Goal: Transaction & Acquisition: Obtain resource

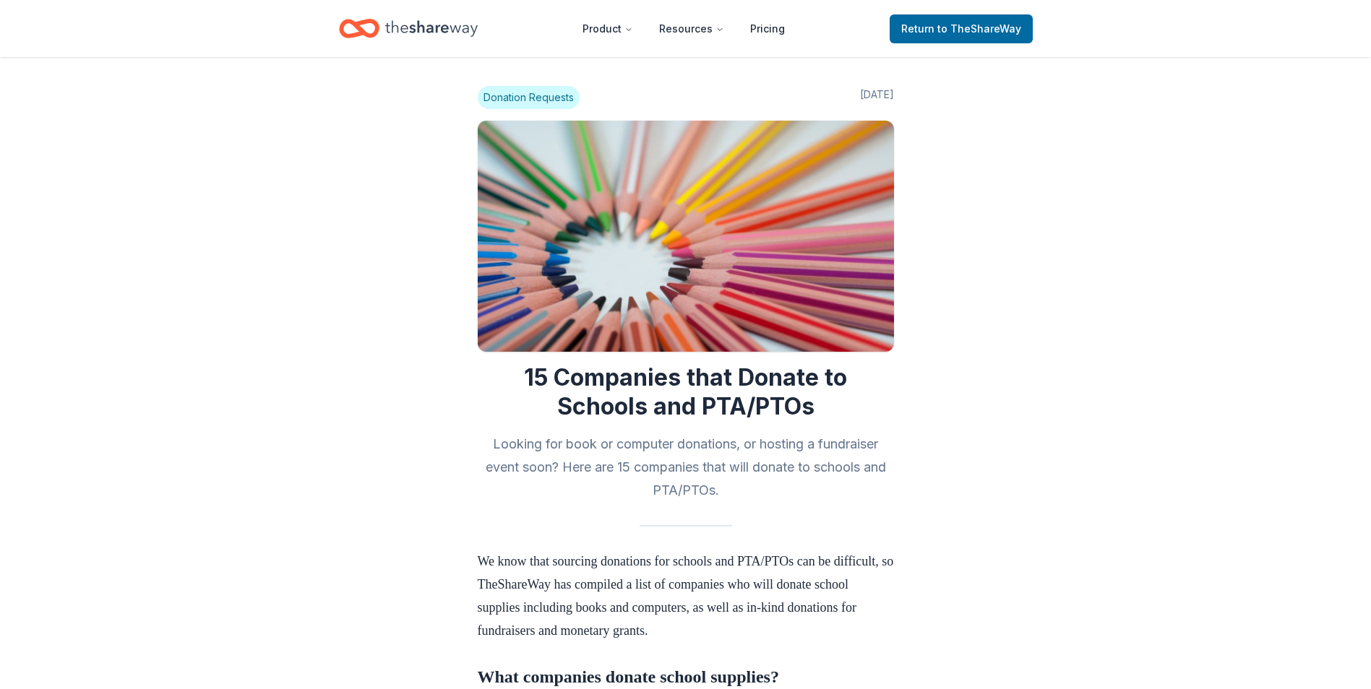
scroll to position [506, 0]
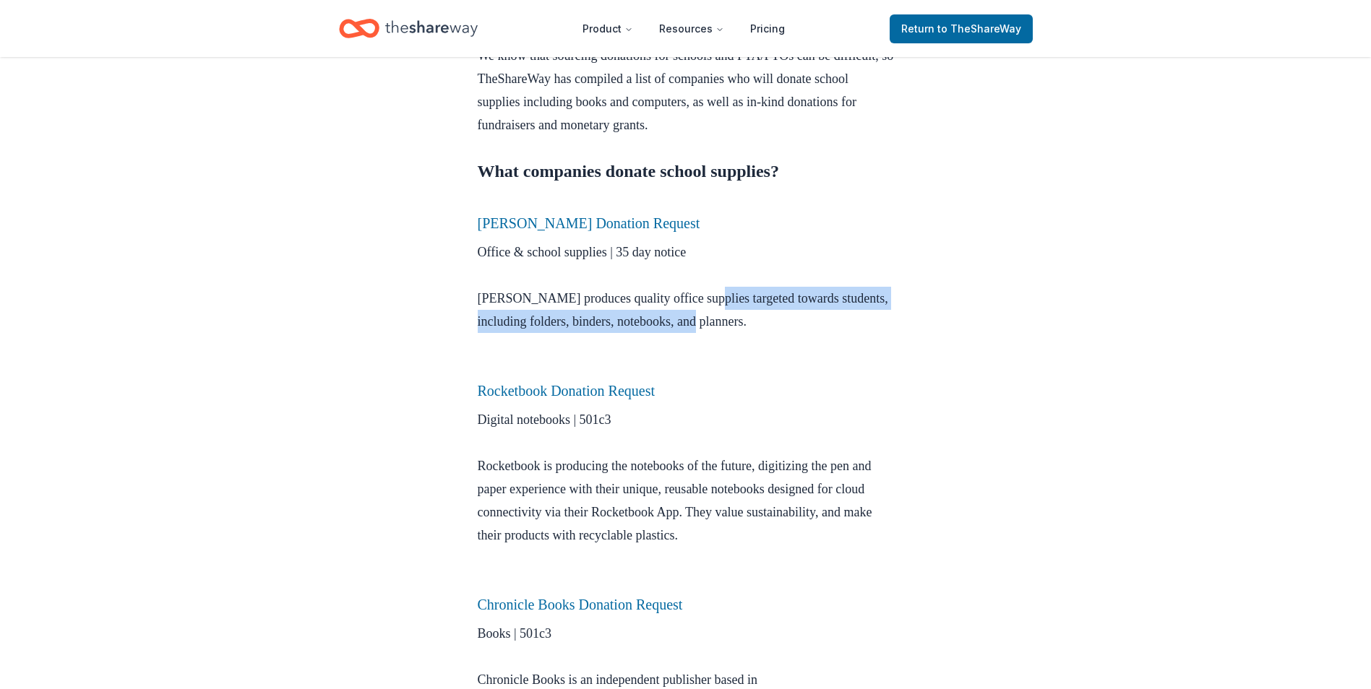
drag, startPoint x: 710, startPoint y: 303, endPoint x: 768, endPoint y: 326, distance: 62.9
click at [768, 326] on p "Office & school supplies | 35 day notice Mead produces quality office supplies …" at bounding box center [686, 310] width 416 height 139
click at [769, 326] on p "Office & school supplies | 35 day notice Mead produces quality office supplies …" at bounding box center [686, 310] width 416 height 139
drag, startPoint x: 769, startPoint y: 327, endPoint x: 614, endPoint y: 321, distance: 154.7
click at [614, 321] on p "Office & school supplies | 35 day notice Mead produces quality office supplies …" at bounding box center [686, 310] width 416 height 139
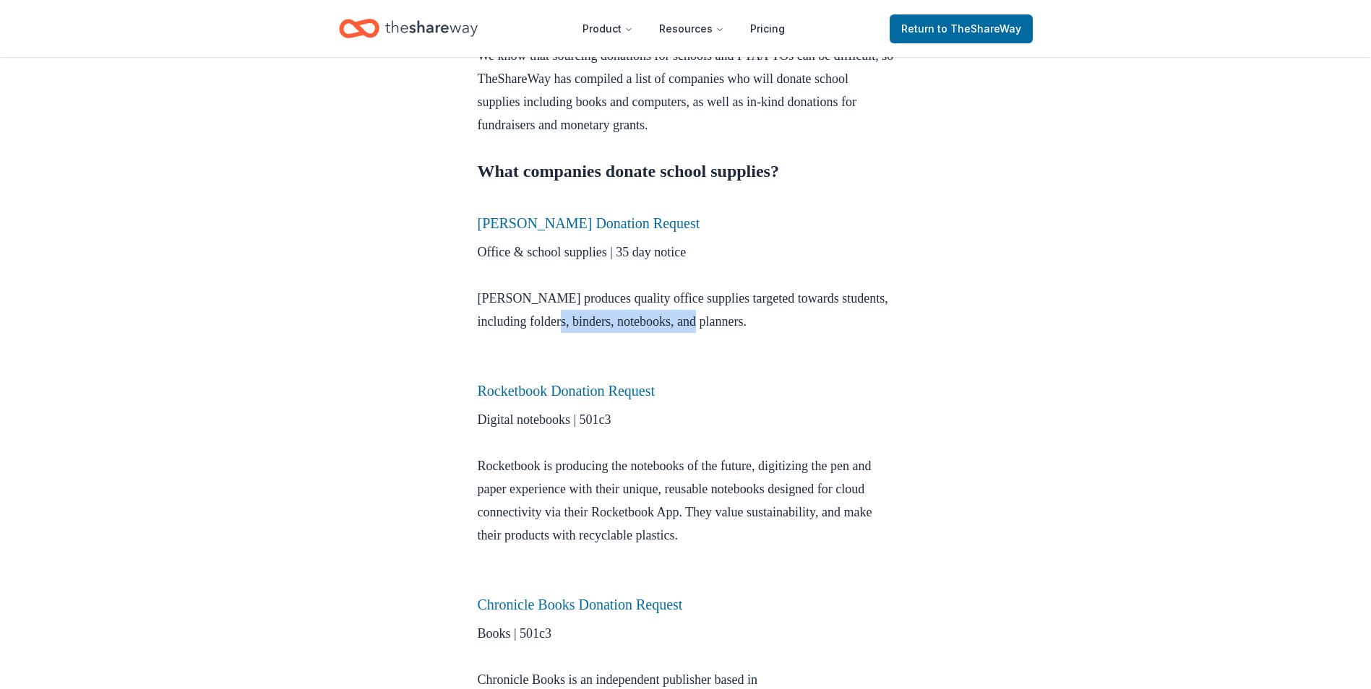
click at [612, 319] on p "Office & school supplies | 35 day notice Mead produces quality office supplies …" at bounding box center [686, 310] width 416 height 139
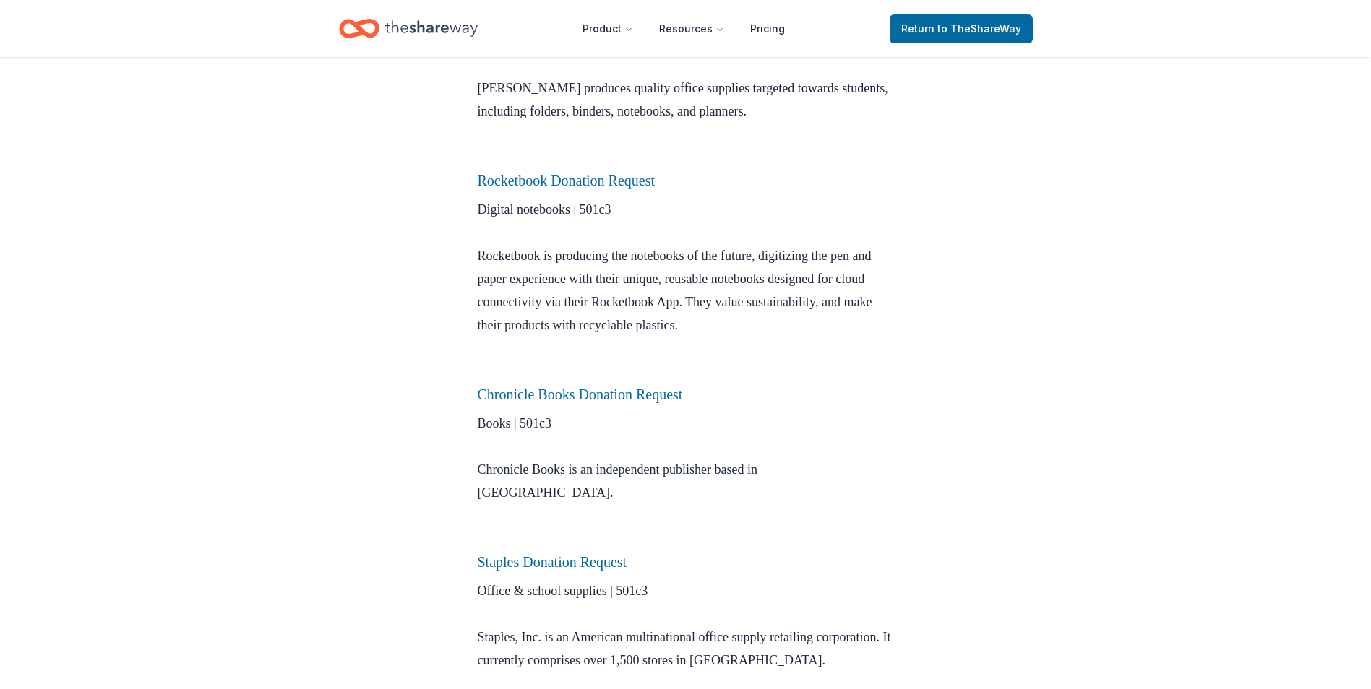
scroll to position [723, 0]
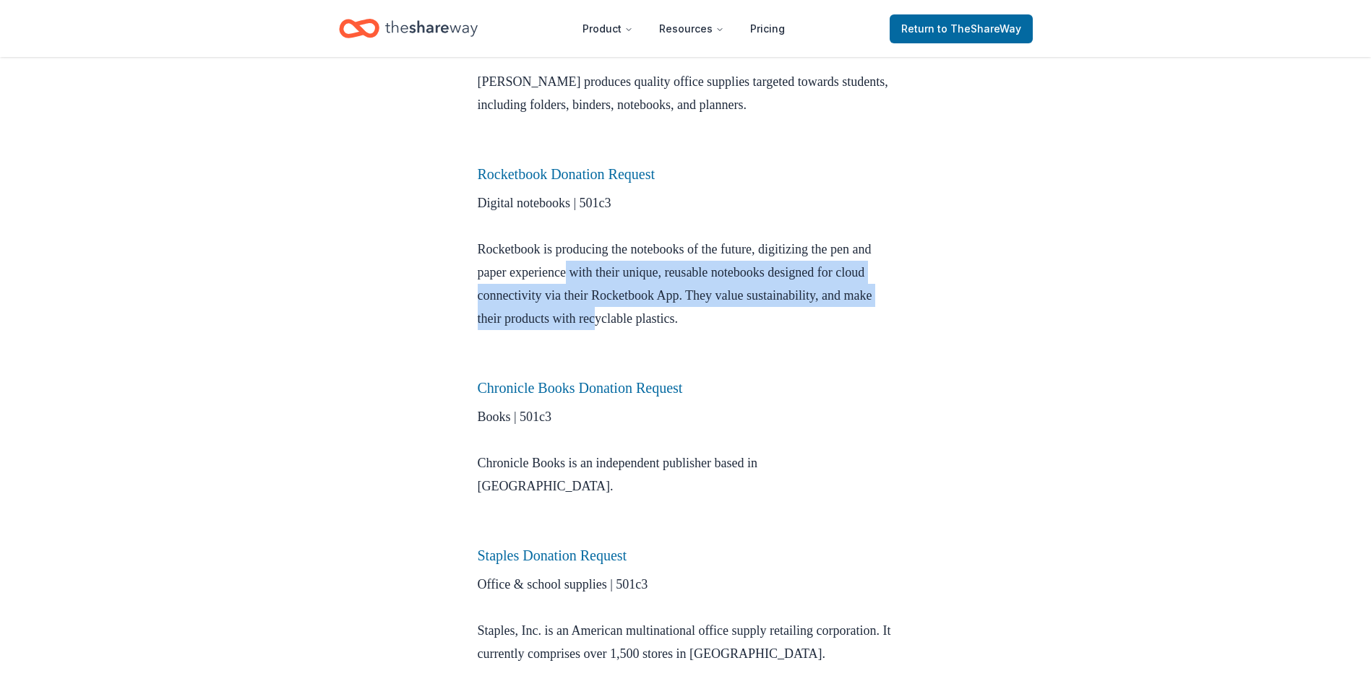
drag, startPoint x: 595, startPoint y: 272, endPoint x: 746, endPoint y: 315, distance: 156.9
click at [746, 315] on p "Digital notebooks | 501c3 Rocketbook is producing the notebooks of the future, …" at bounding box center [686, 283] width 416 height 185
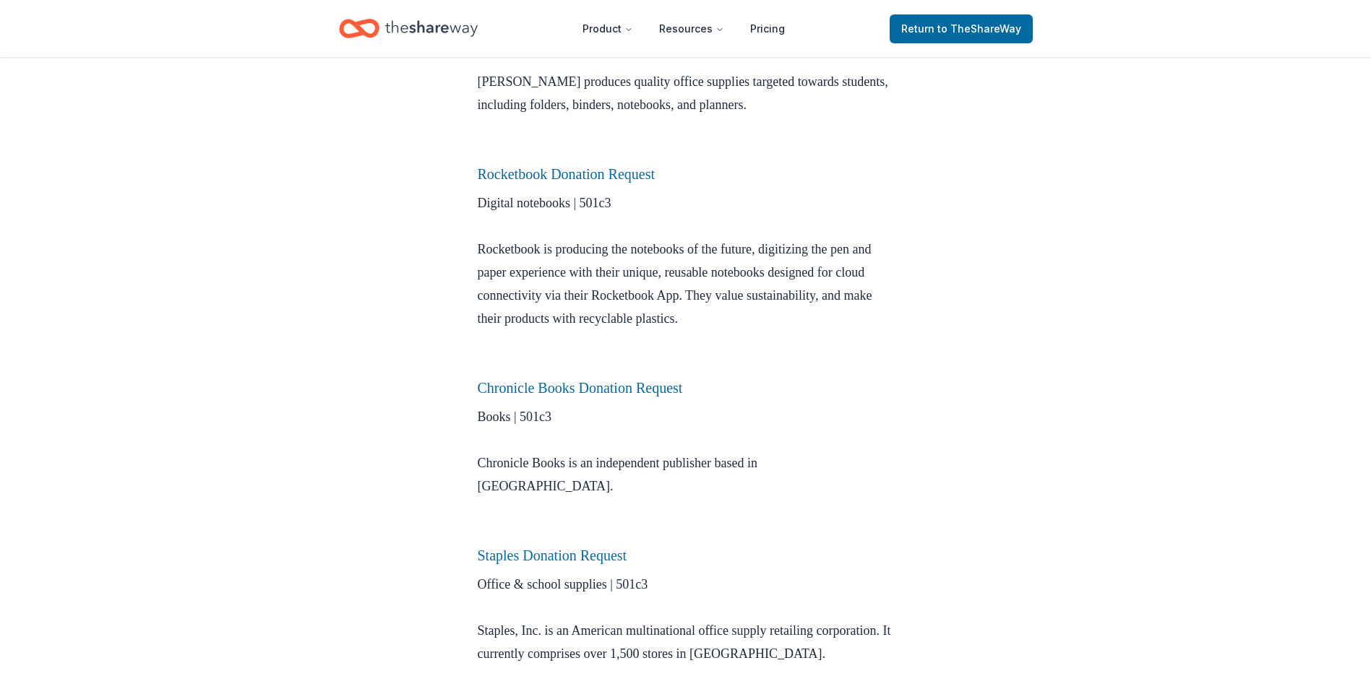
click at [751, 315] on p "Digital notebooks | 501c3 Rocketbook is producing the notebooks of the future, …" at bounding box center [686, 283] width 416 height 185
click at [634, 180] on link "Rocketbook Donation Request" at bounding box center [567, 174] width 178 height 16
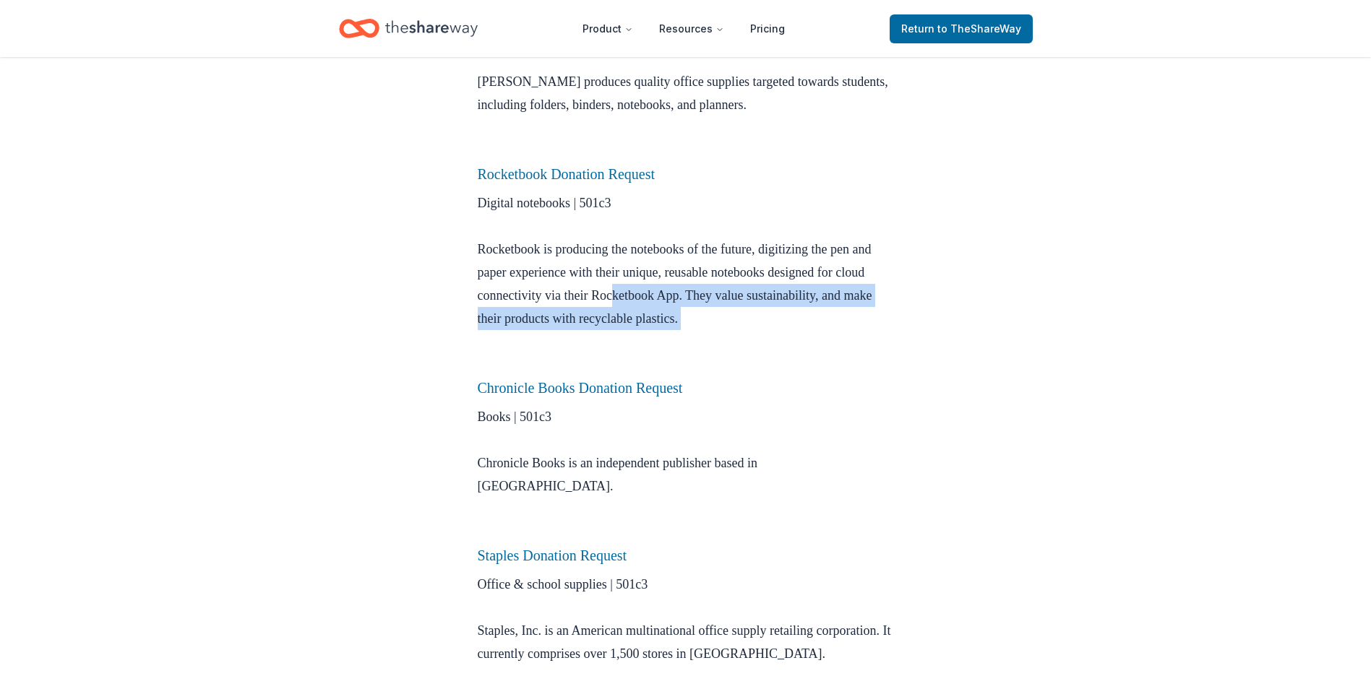
drag, startPoint x: 673, startPoint y: 297, endPoint x: 807, endPoint y: 332, distance: 138.1
click at [807, 332] on p "Digital notebooks | 501c3 Rocketbook is producing the notebooks of the future, …" at bounding box center [686, 283] width 416 height 185
drag, startPoint x: 807, startPoint y: 332, endPoint x: 815, endPoint y: 332, distance: 8.0
click at [815, 332] on p "Digital notebooks | 501c3 Rocketbook is producing the notebooks of the future, …" at bounding box center [686, 283] width 416 height 185
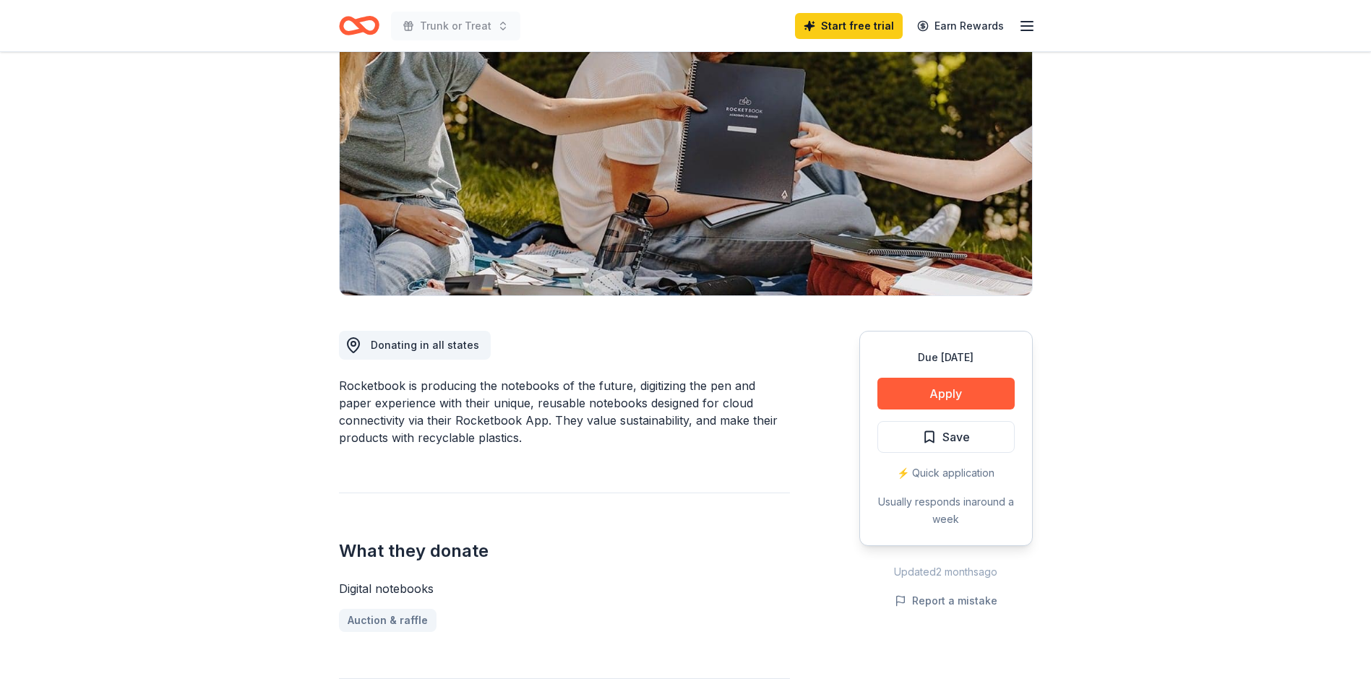
scroll to position [145, 0]
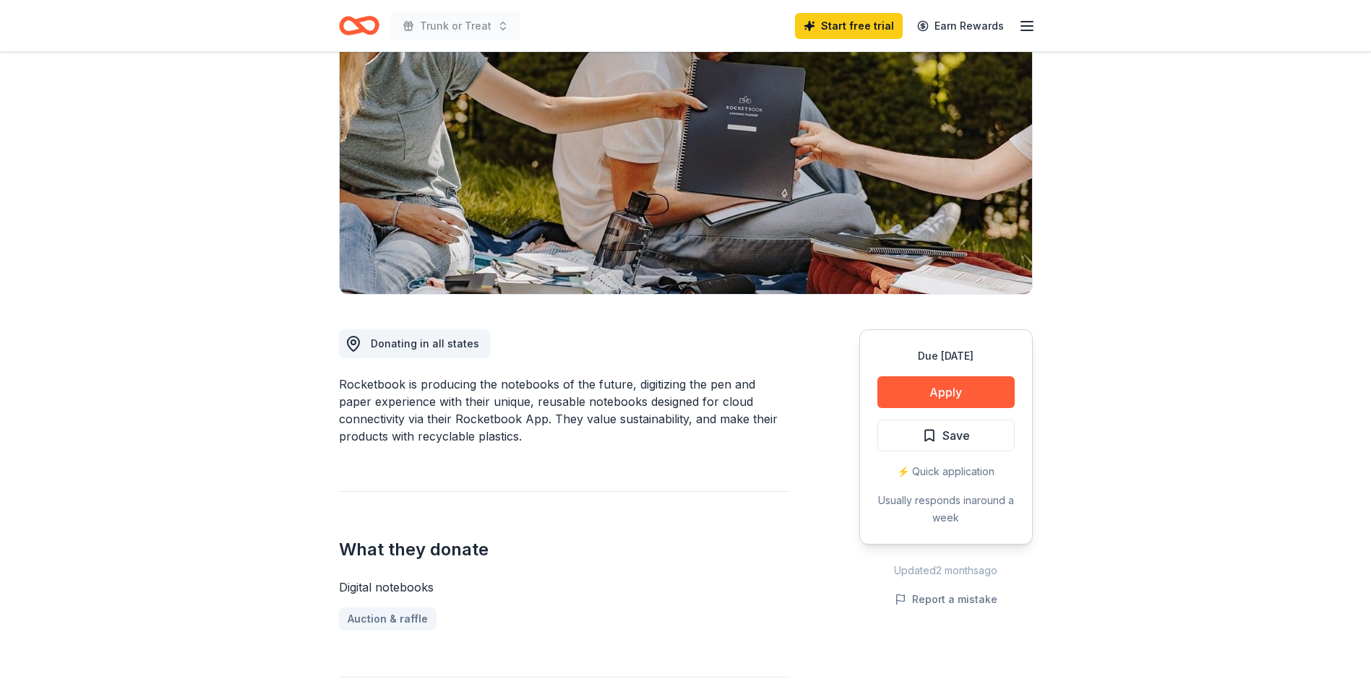
drag, startPoint x: 534, startPoint y: 385, endPoint x: 645, endPoint y: 436, distance: 121.9
click at [642, 436] on div "Rocketbook is producing the notebooks of the future, digitizing the pen and pap…" at bounding box center [564, 410] width 451 height 69
click at [645, 436] on div "Rocketbook is producing the notebooks of the future, digitizing the pen and pap…" at bounding box center [564, 410] width 451 height 69
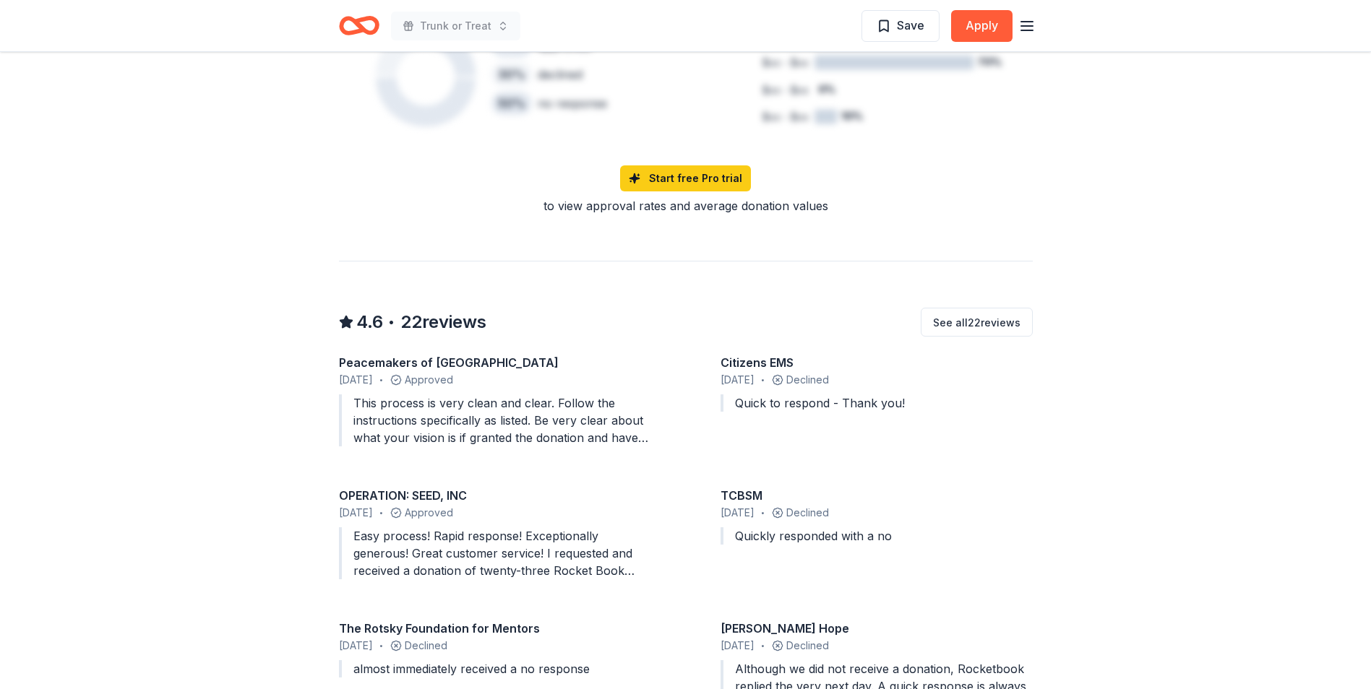
scroll to position [1084, 0]
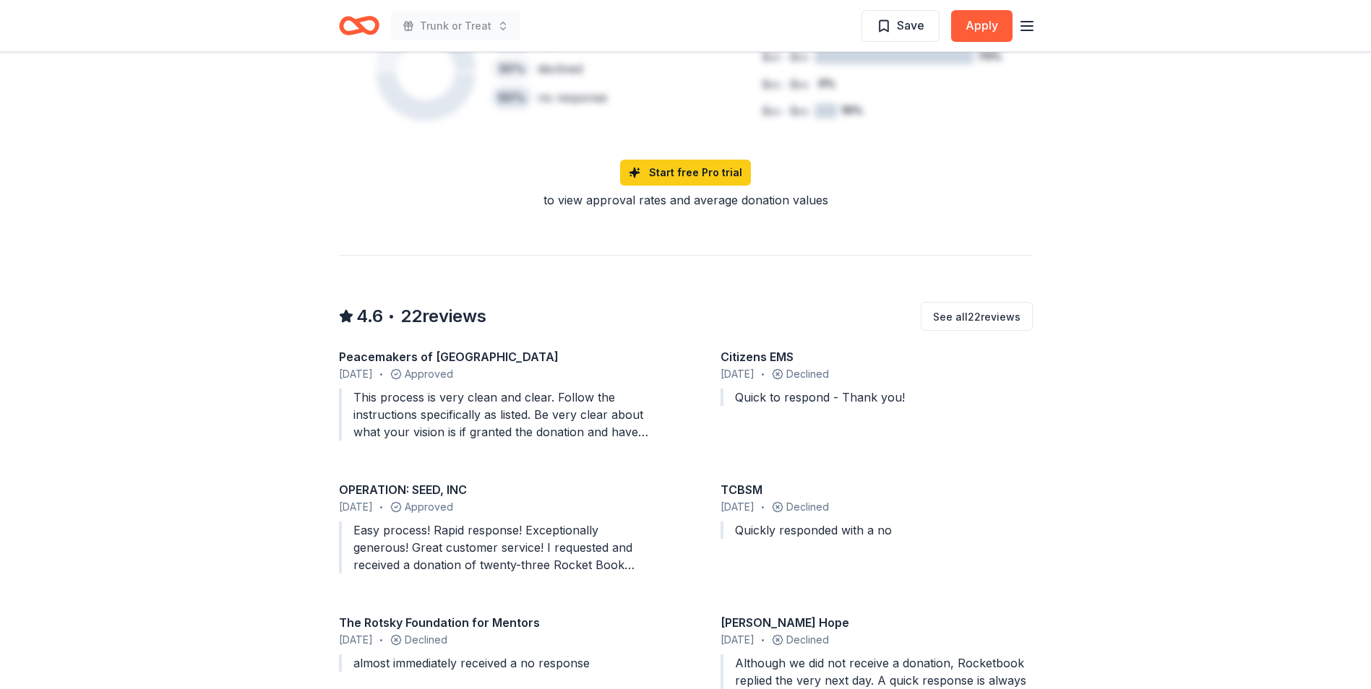
click at [575, 432] on div "This process is very clean and clear. Follow the instructions specifically as l…" at bounding box center [495, 415] width 312 height 52
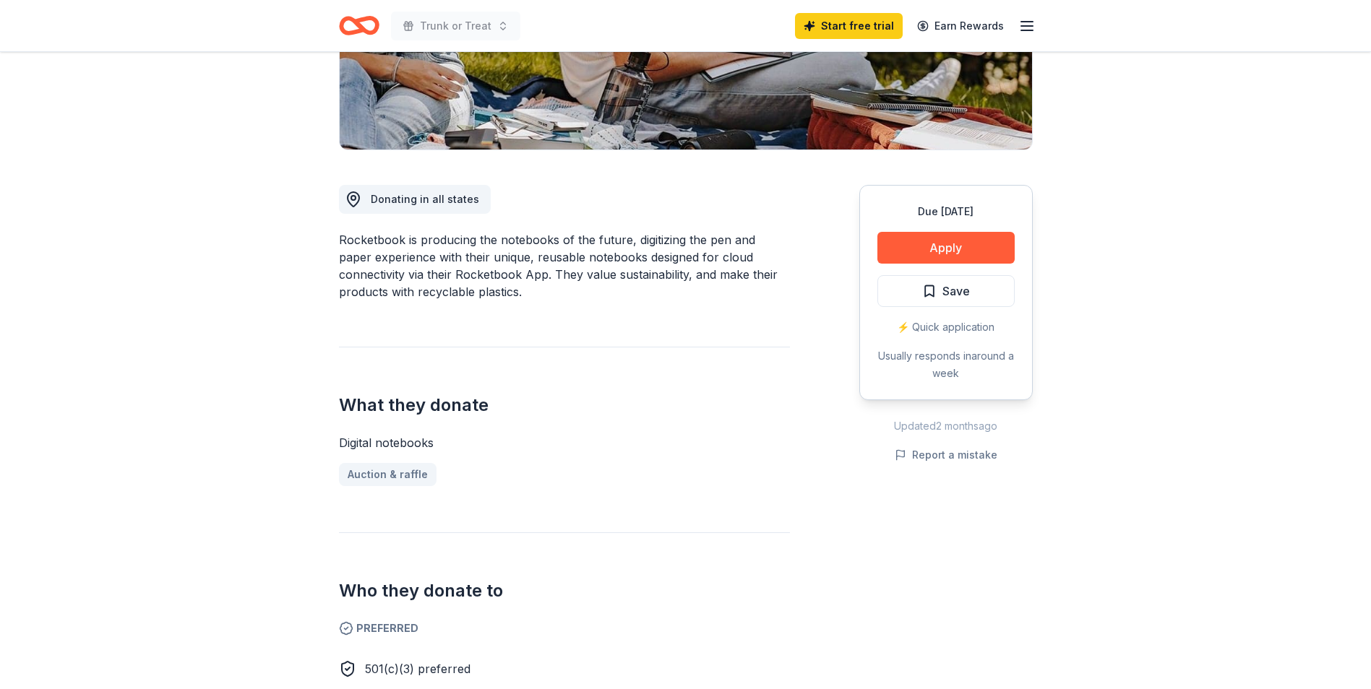
scroll to position [0, 0]
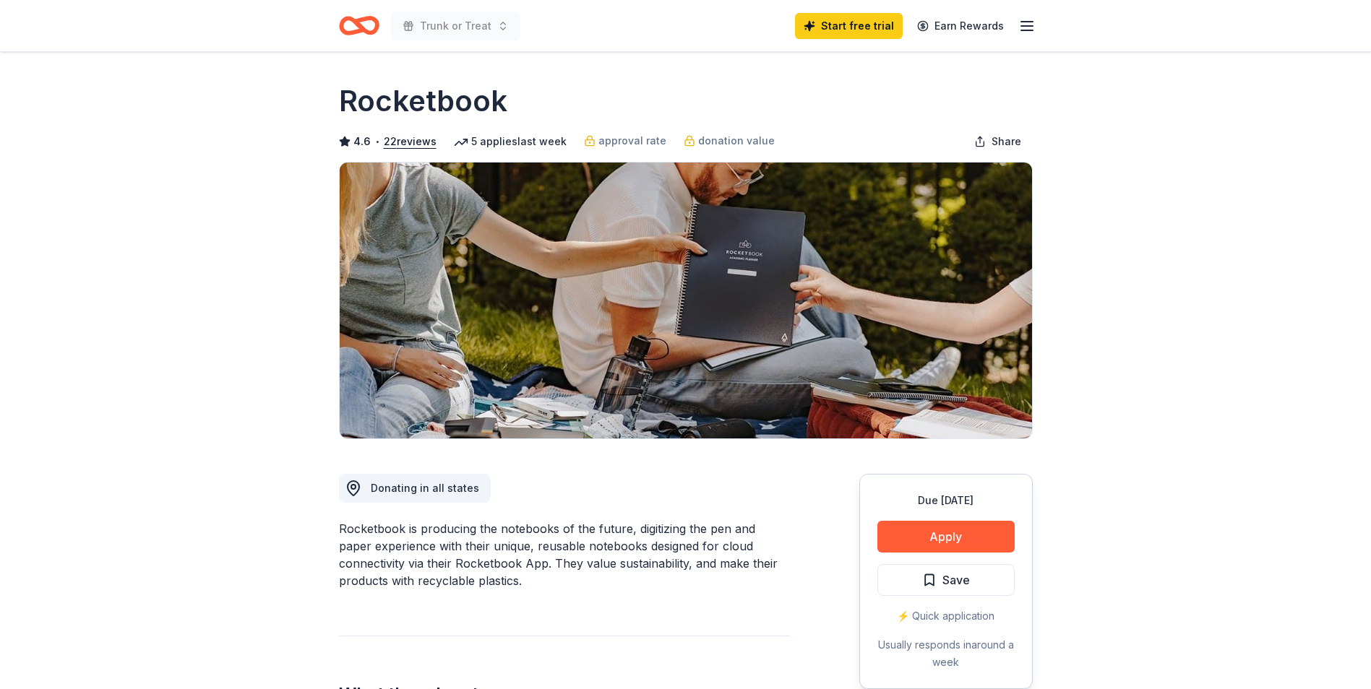
click at [433, 108] on h1 "Rocketbook" at bounding box center [423, 101] width 168 height 40
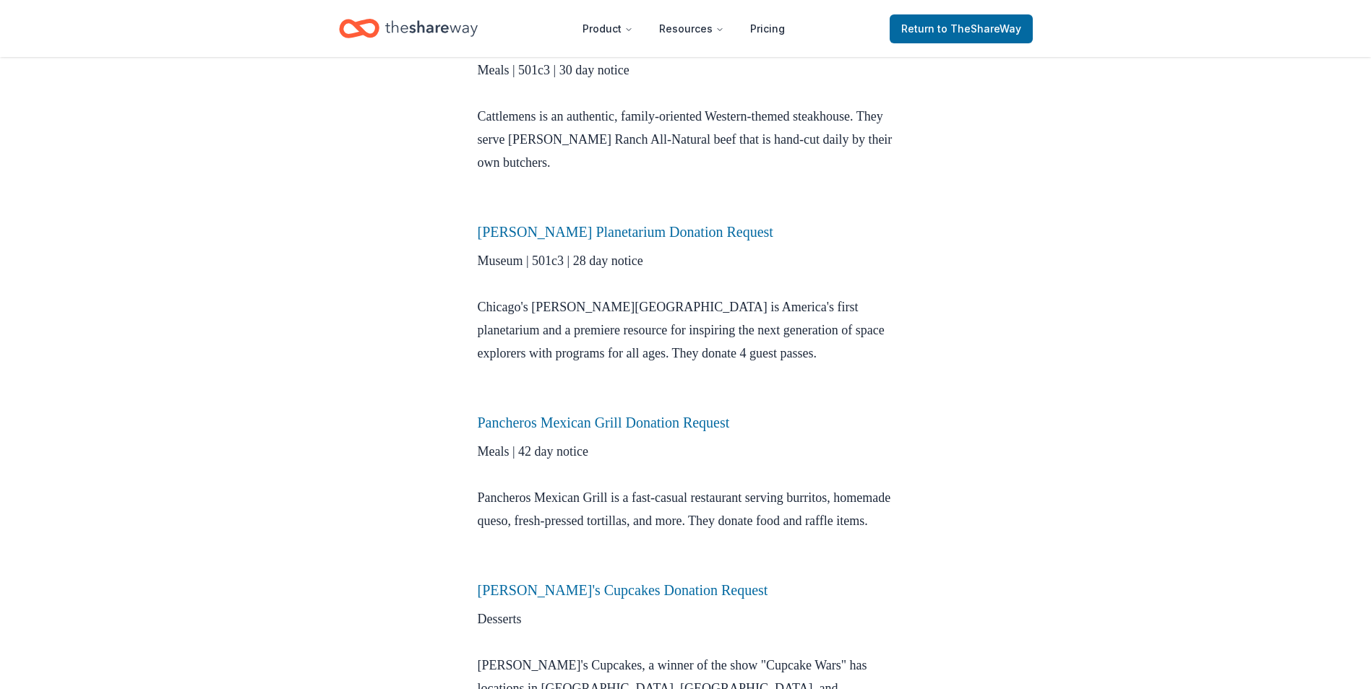
scroll to position [2385, 0]
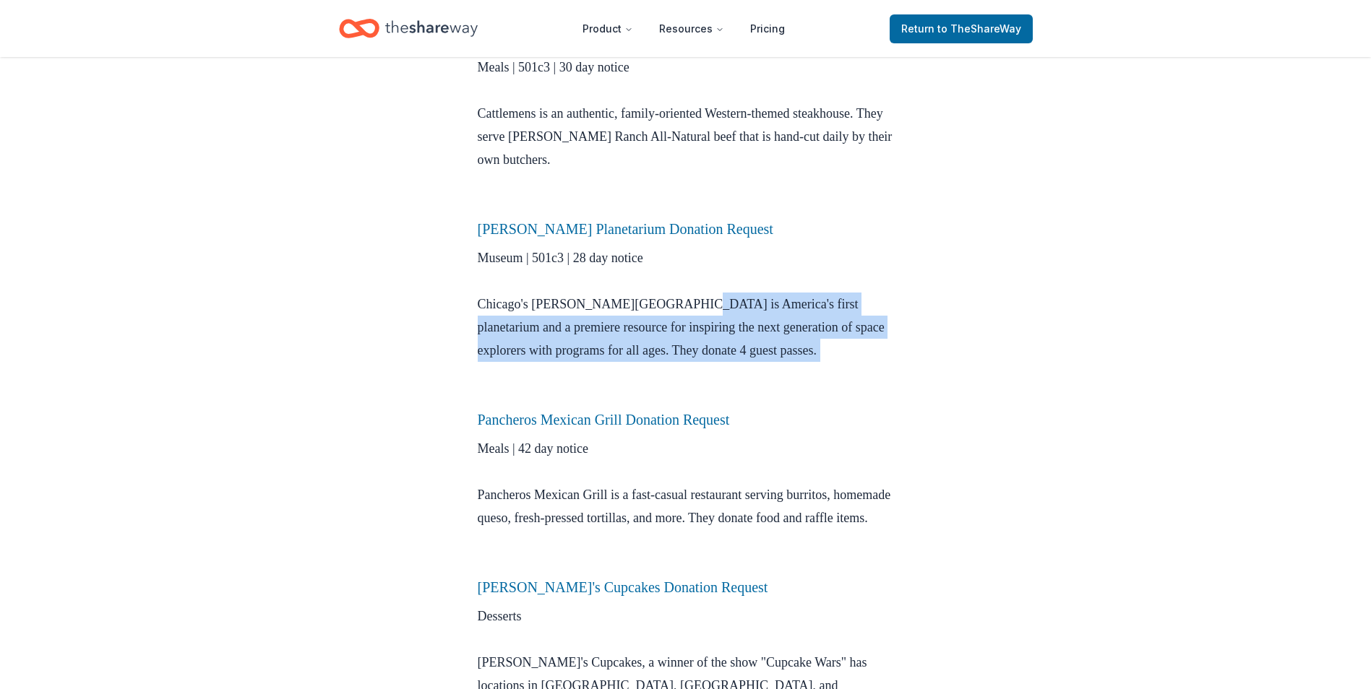
drag, startPoint x: 686, startPoint y: 252, endPoint x: 815, endPoint y: 316, distance: 144.1
click at [815, 316] on p "Museum | 501c3 | 28 day notice Chicago's Adler Planetarium is America's first p…" at bounding box center [686, 327] width 416 height 162
click at [816, 316] on p "Museum | 501c3 | 28 day notice Chicago's Adler Planetarium is America's first p…" at bounding box center [686, 327] width 416 height 162
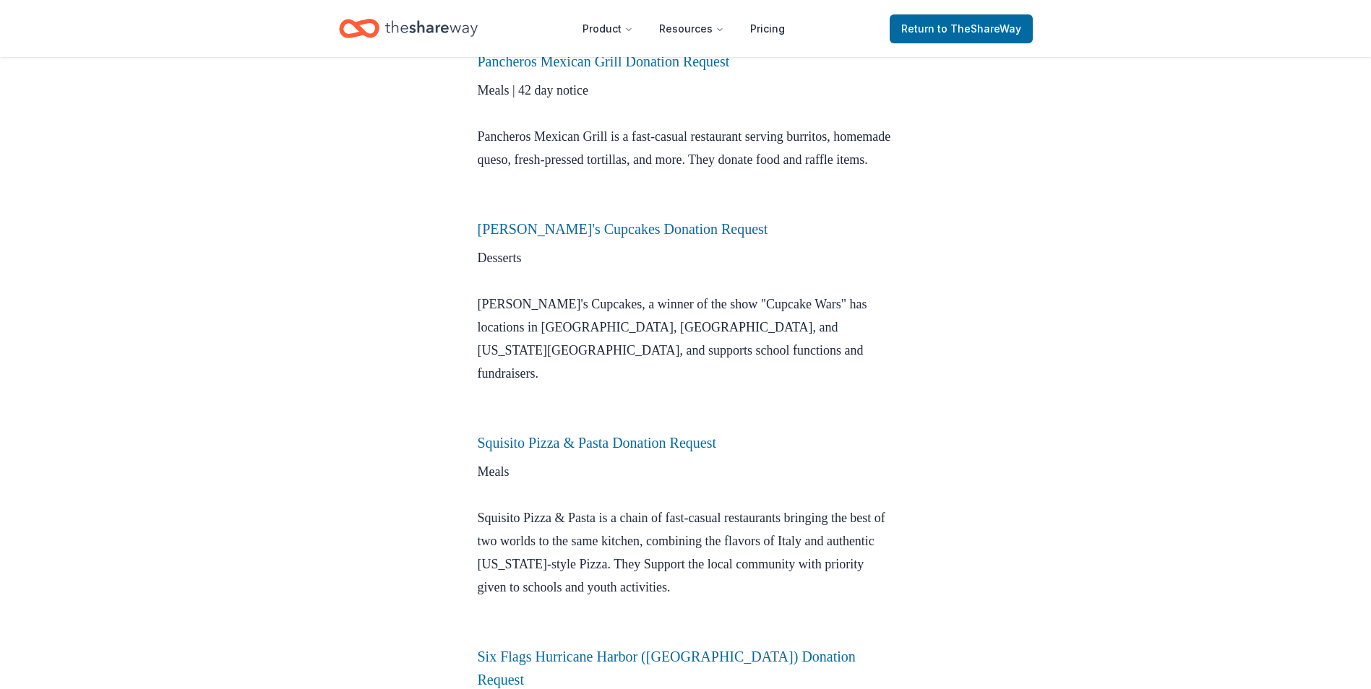
scroll to position [2746, 0]
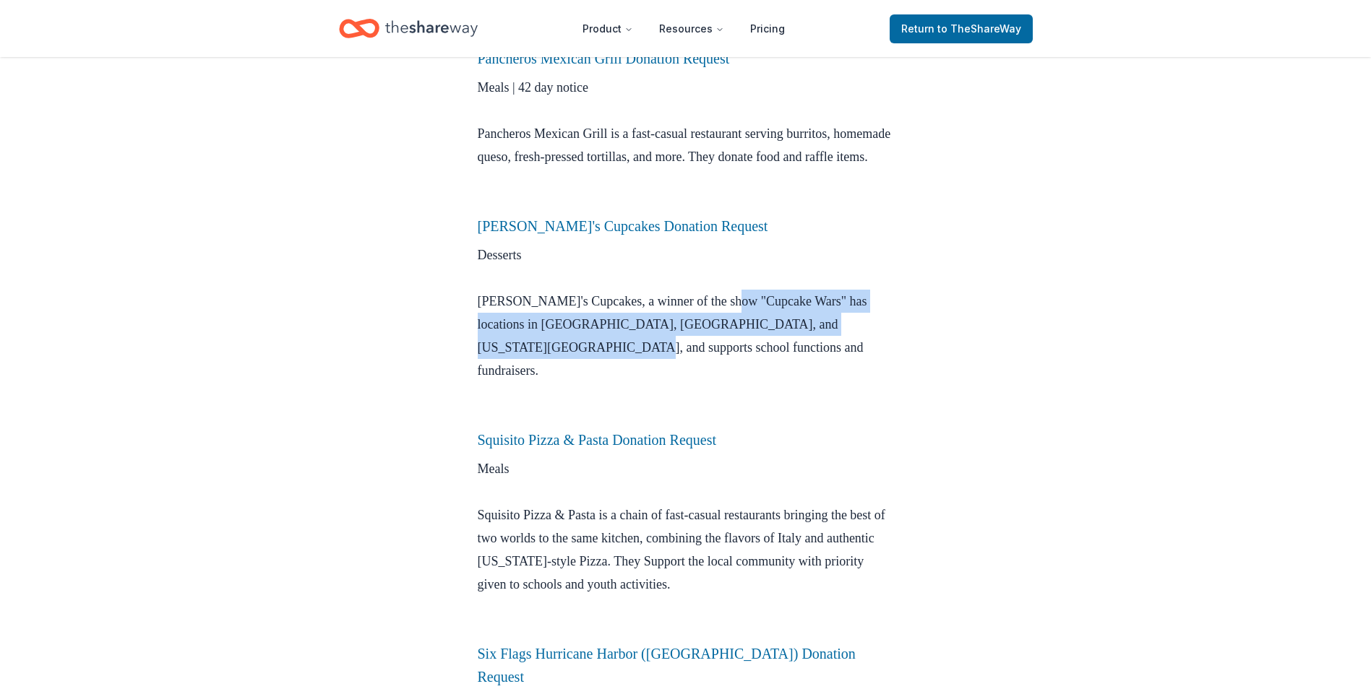
drag, startPoint x: 731, startPoint y: 270, endPoint x: 744, endPoint y: 314, distance: 46.5
click at [744, 314] on p "Desserts Molly's Cupcakes, a winner of the show "Cupcake Wars" has locations in…" at bounding box center [686, 336] width 416 height 185
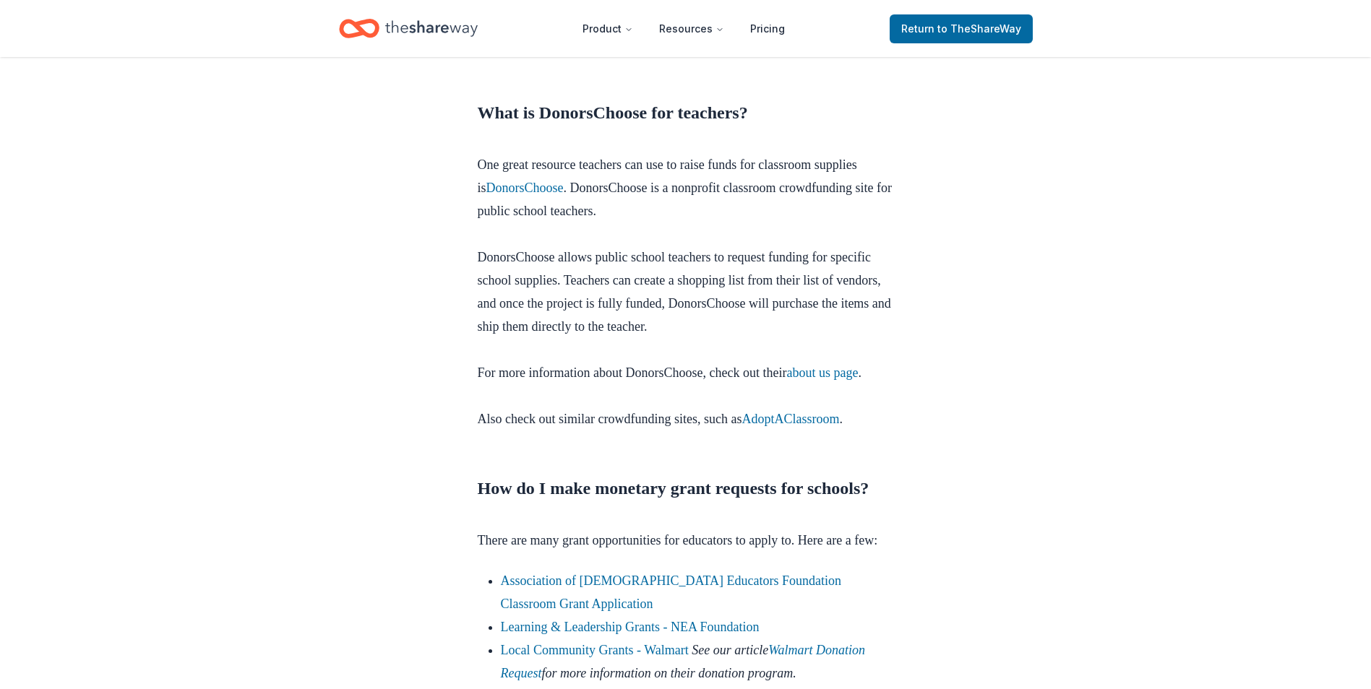
scroll to position [3974, 0]
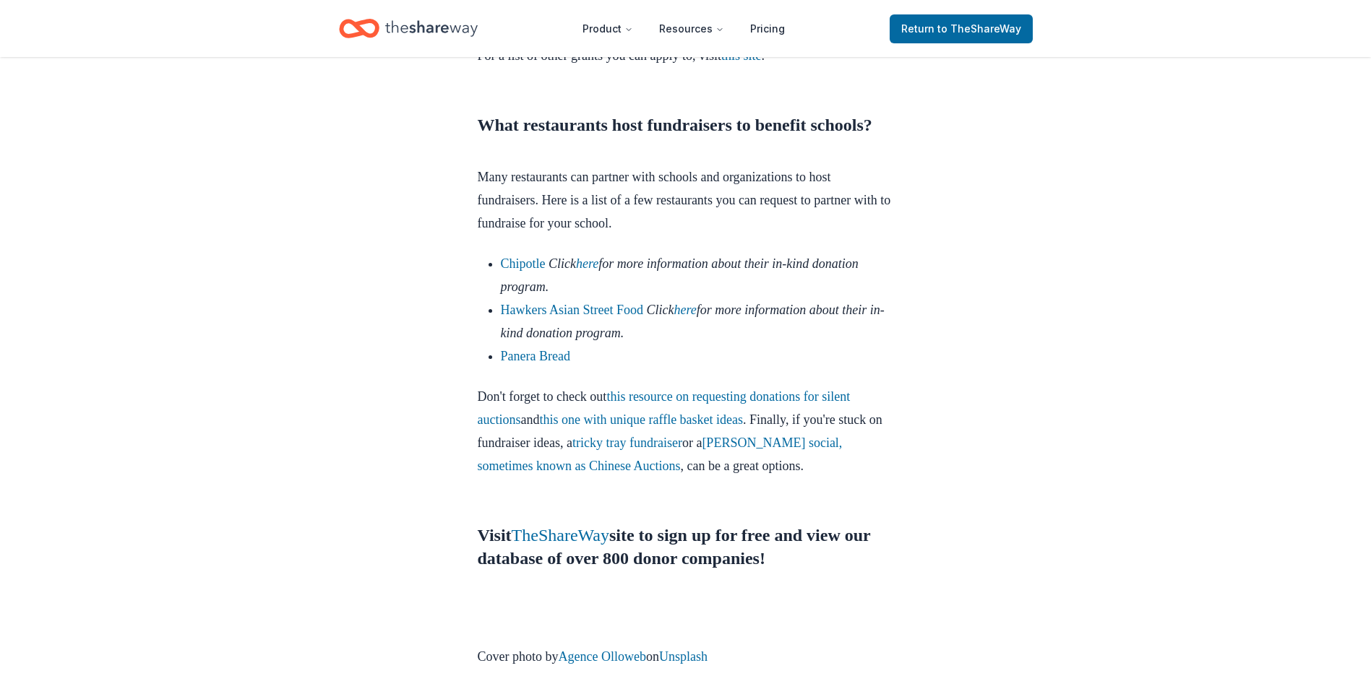
scroll to position [4625, 0]
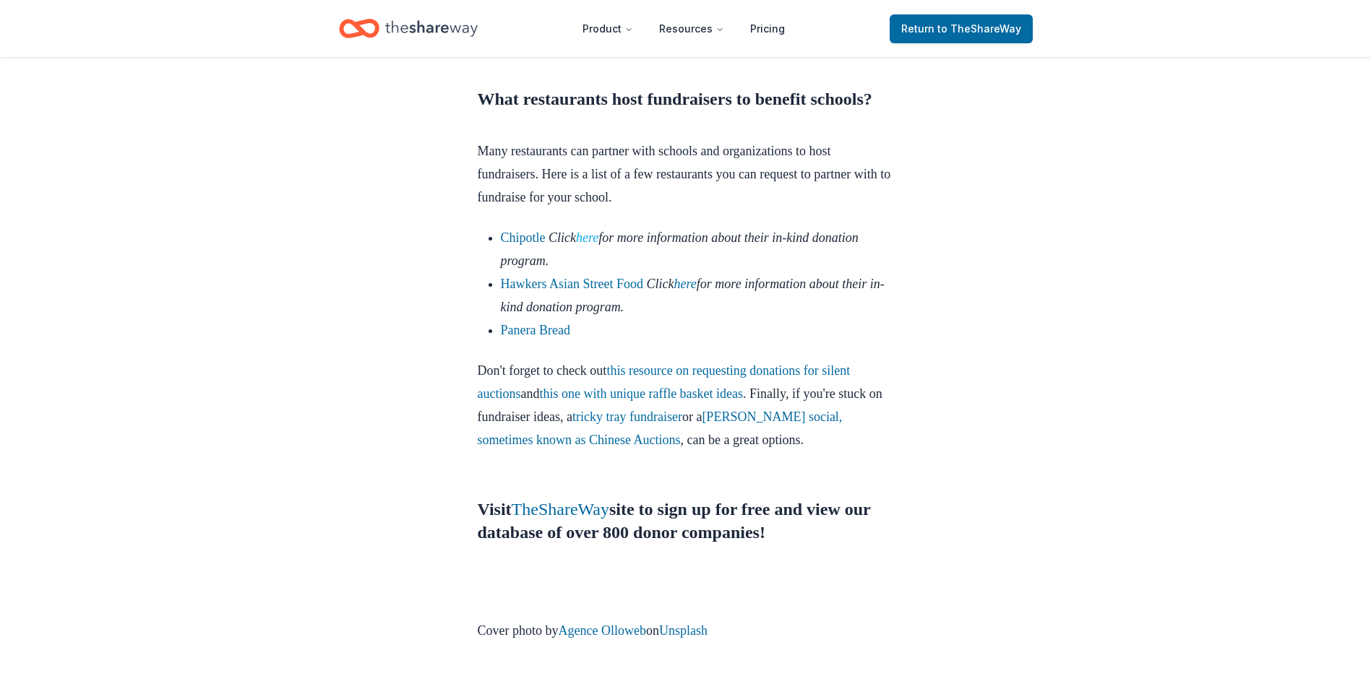
click at [598, 245] on link "here" at bounding box center [587, 238] width 22 height 14
click at [599, 342] on li "Panera Bread" at bounding box center [697, 330] width 393 height 23
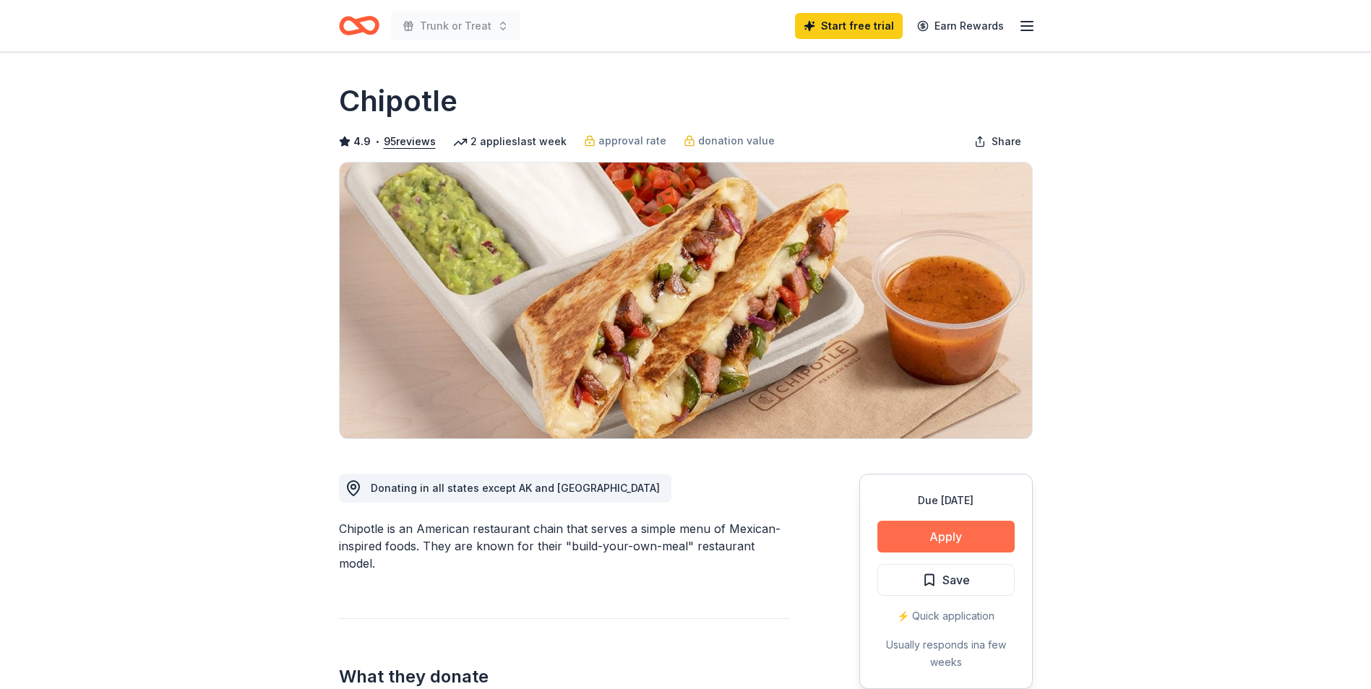
click at [960, 538] on button "Apply" at bounding box center [945, 537] width 137 height 32
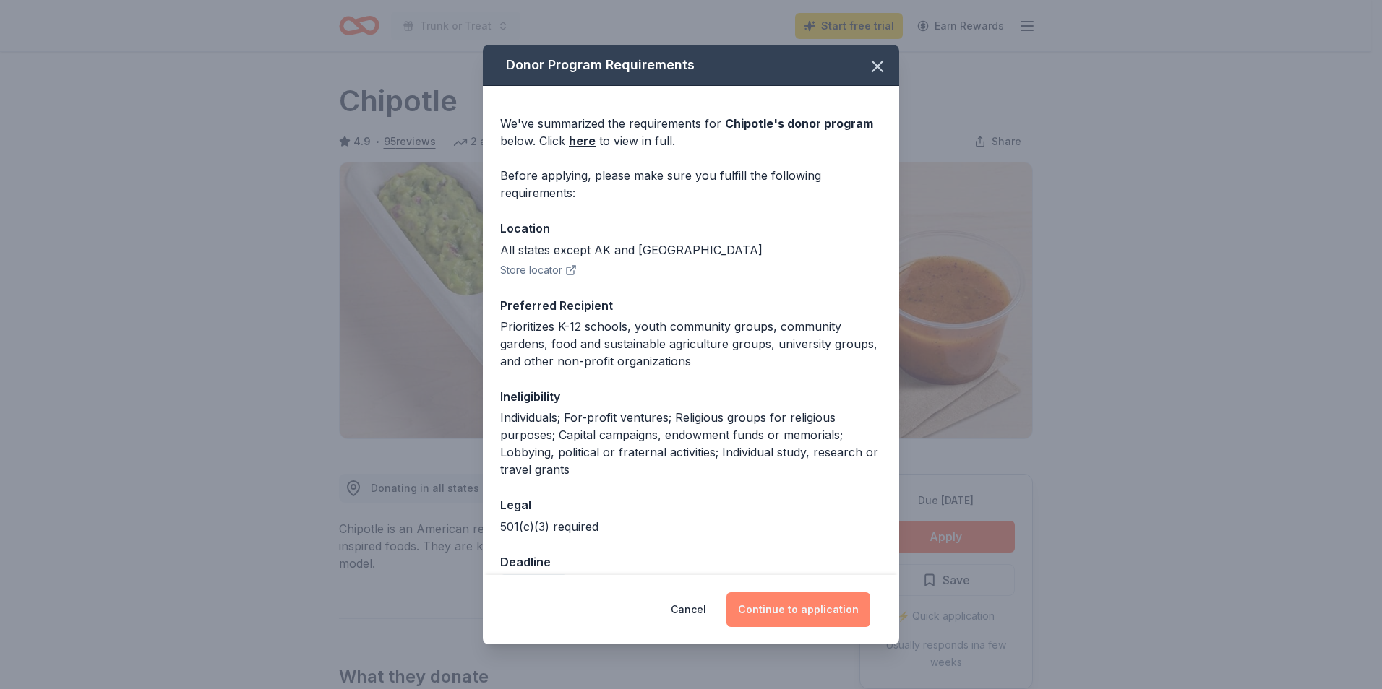
click at [791, 604] on button "Continue to application" at bounding box center [798, 610] width 144 height 35
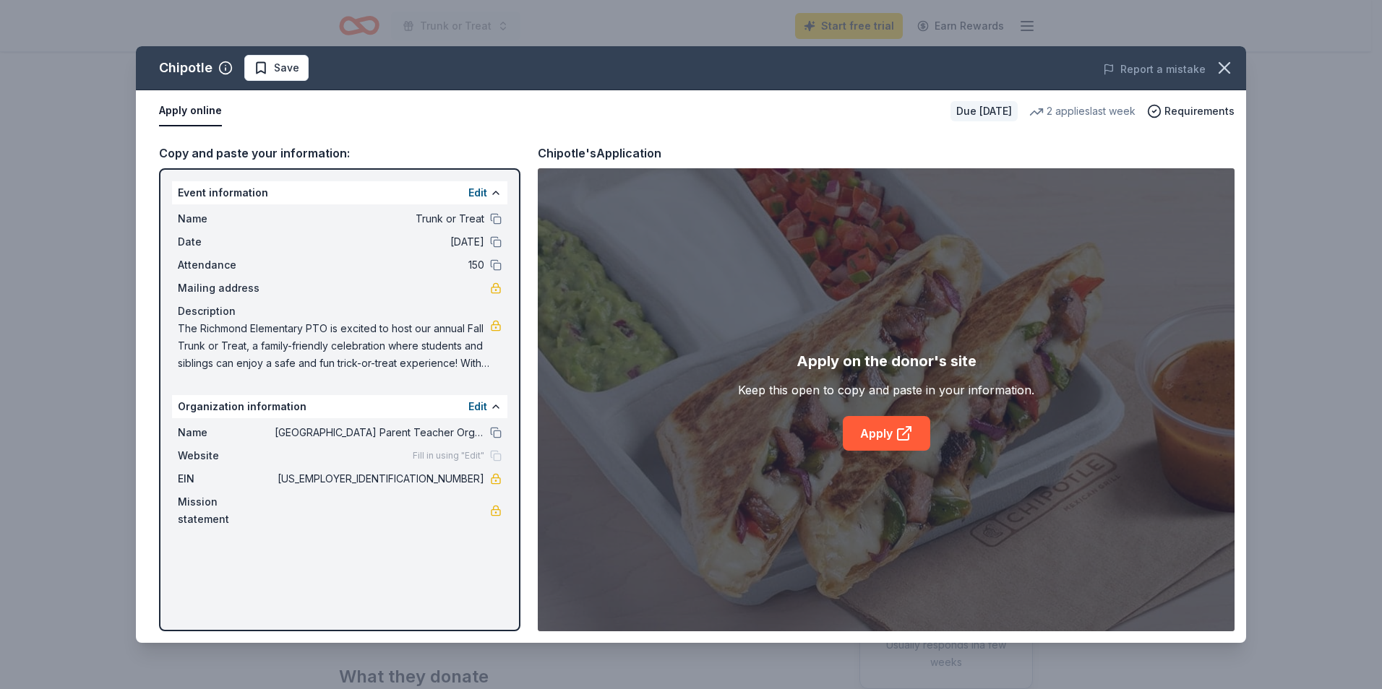
drag, startPoint x: 483, startPoint y: 217, endPoint x: 483, endPoint y: 209, distance: 8.0
click at [483, 215] on span "Trunk or Treat" at bounding box center [380, 218] width 210 height 17
click at [487, 188] on div "Edit" at bounding box center [484, 192] width 33 height 17
click at [486, 190] on button "Edit" at bounding box center [477, 192] width 19 height 17
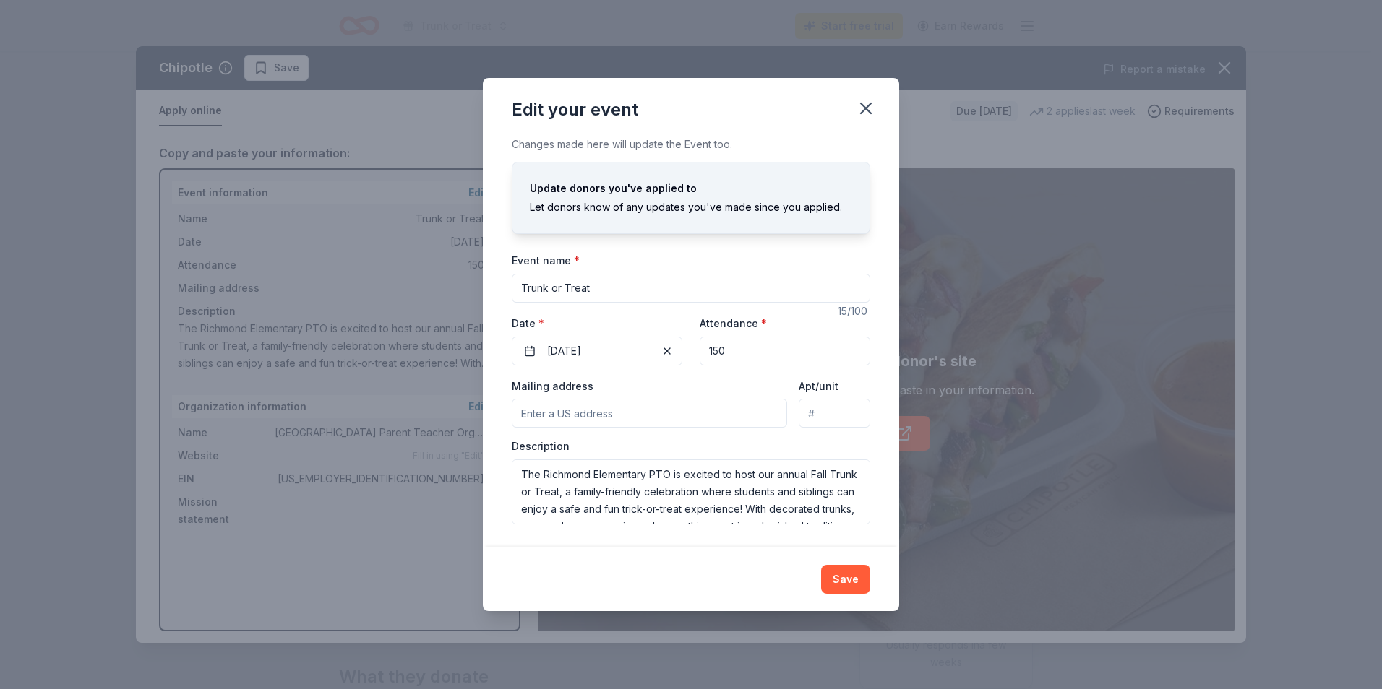
click at [716, 293] on input "Trunk or Treat" at bounding box center [691, 288] width 358 height 29
drag, startPoint x: 640, startPoint y: 339, endPoint x: 652, endPoint y: 353, distance: 19.0
click at [640, 340] on button "10/08/2025" at bounding box center [597, 351] width 171 height 29
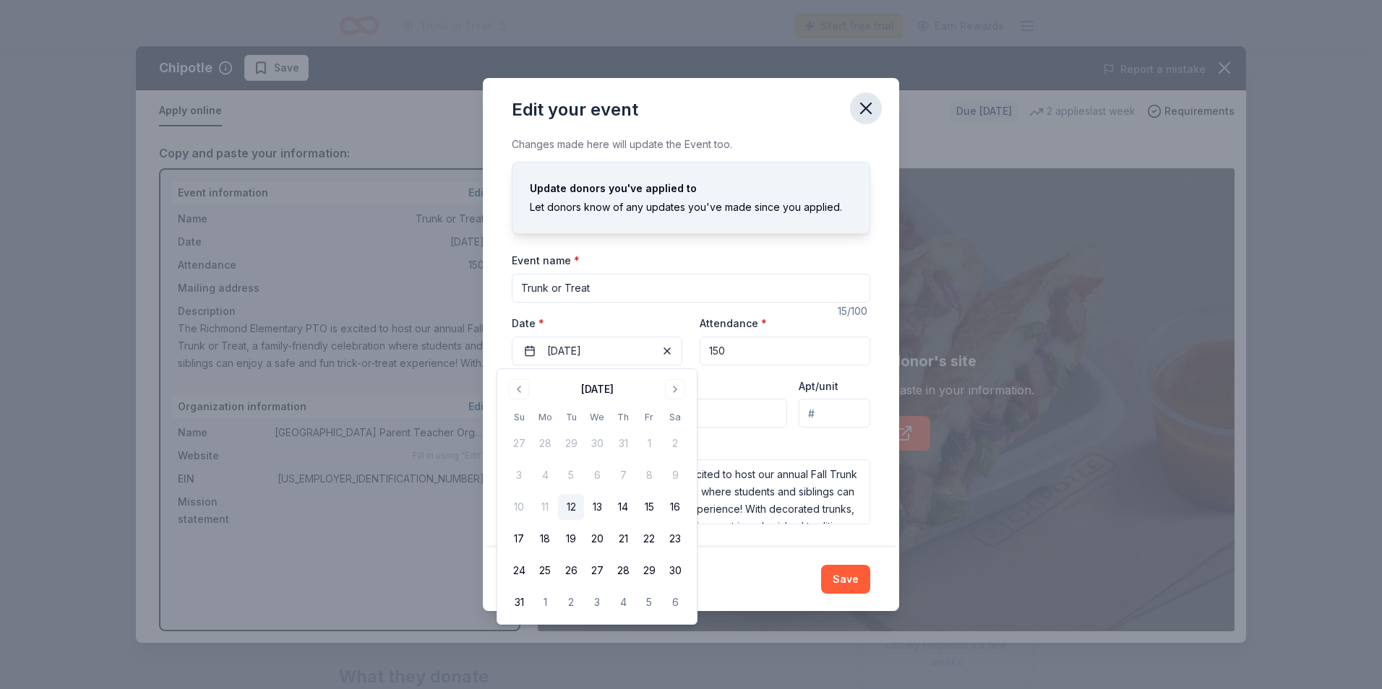
drag, startPoint x: 860, startPoint y: 94, endPoint x: 871, endPoint y: 110, distance: 19.7
click at [860, 95] on button "button" at bounding box center [866, 108] width 32 height 32
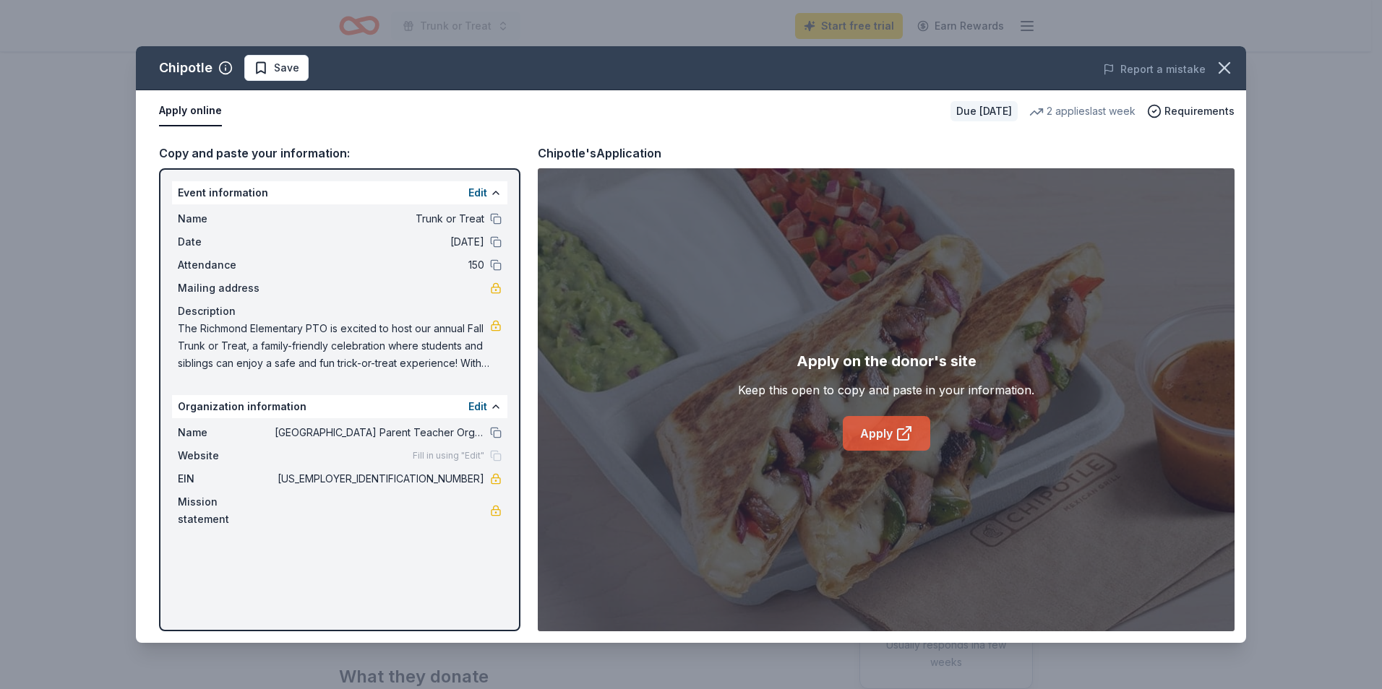
click at [872, 429] on link "Apply" at bounding box center [886, 433] width 87 height 35
click at [491, 38] on div "Chipotle Save Report a mistake Apply online Due in 29 days 2 applies last week …" at bounding box center [691, 344] width 1382 height 689
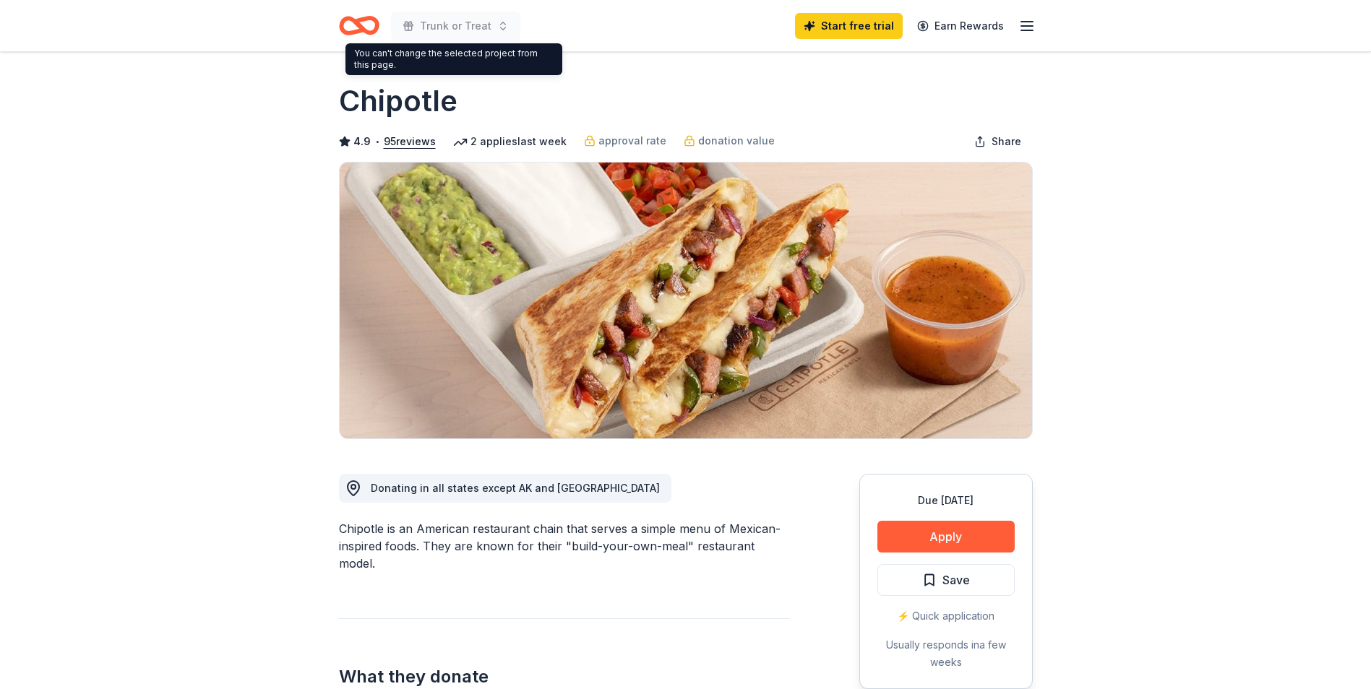
click at [355, 23] on icon "Home" at bounding box center [365, 25] width 22 height 14
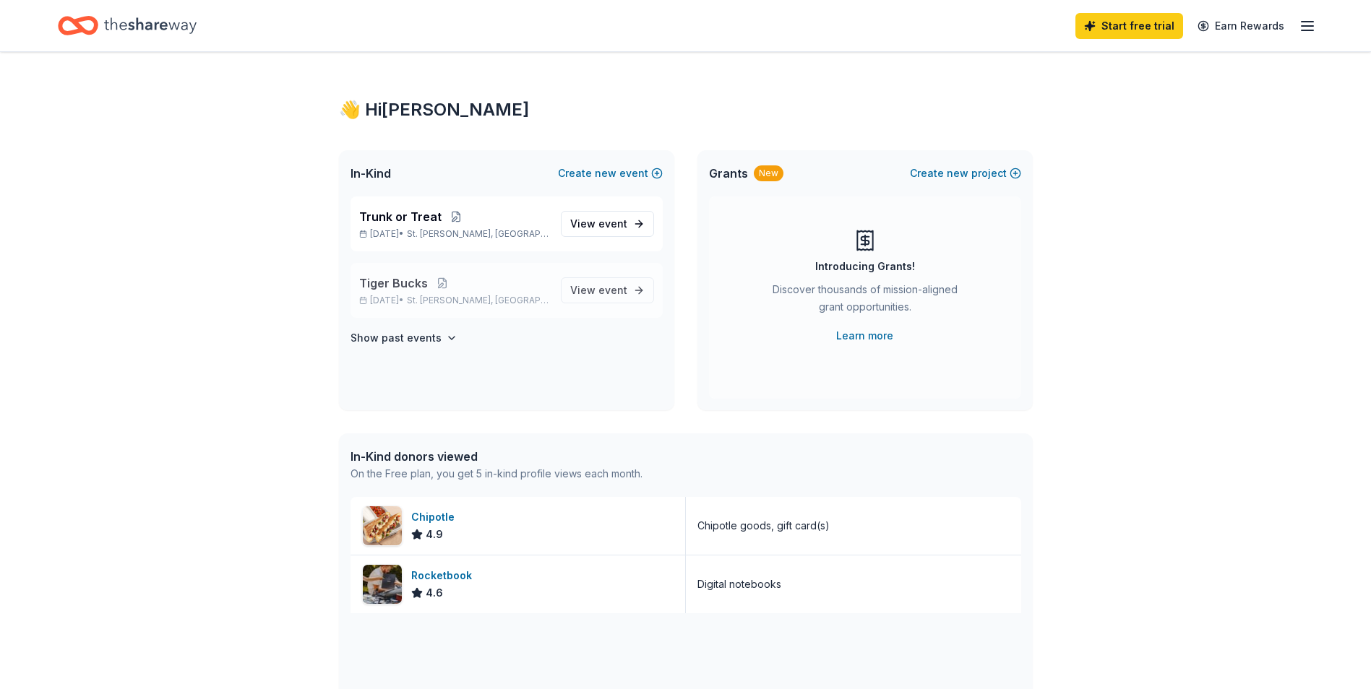
click at [465, 296] on span "St. Charles, IL" at bounding box center [478, 301] width 142 height 12
click at [624, 289] on span "event" at bounding box center [612, 290] width 29 height 12
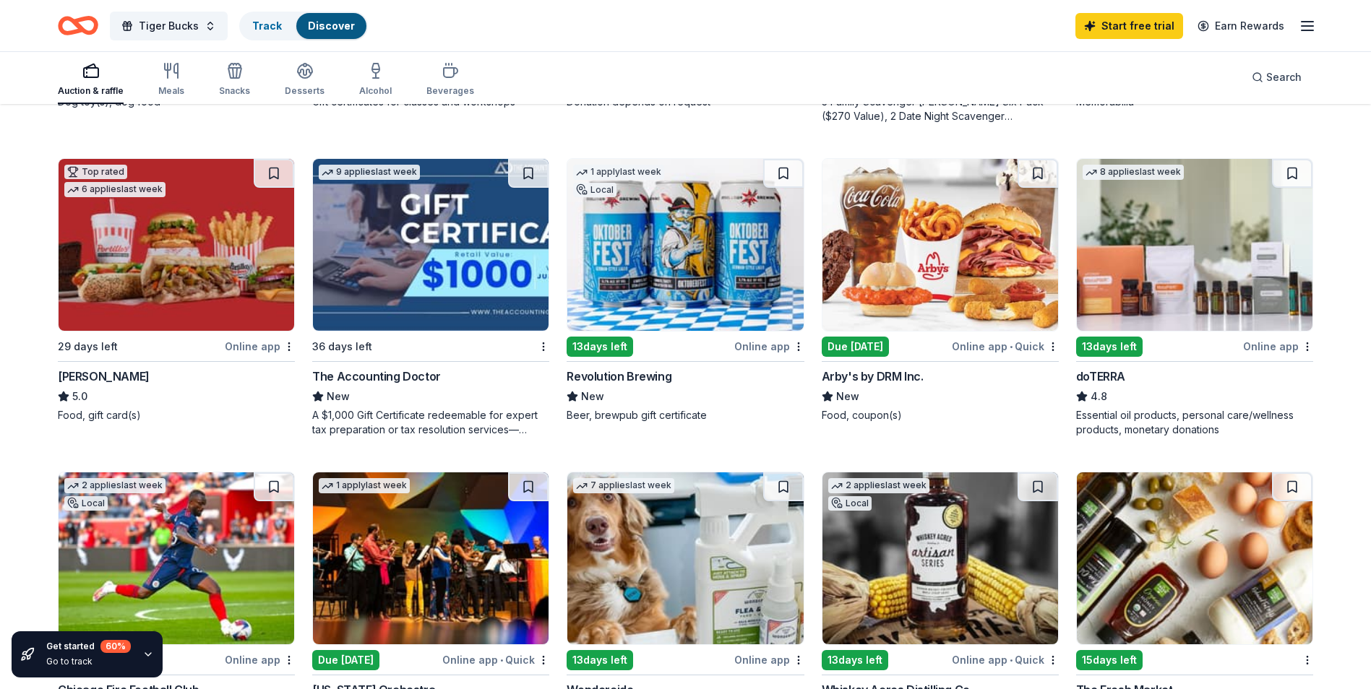
scroll to position [723, 0]
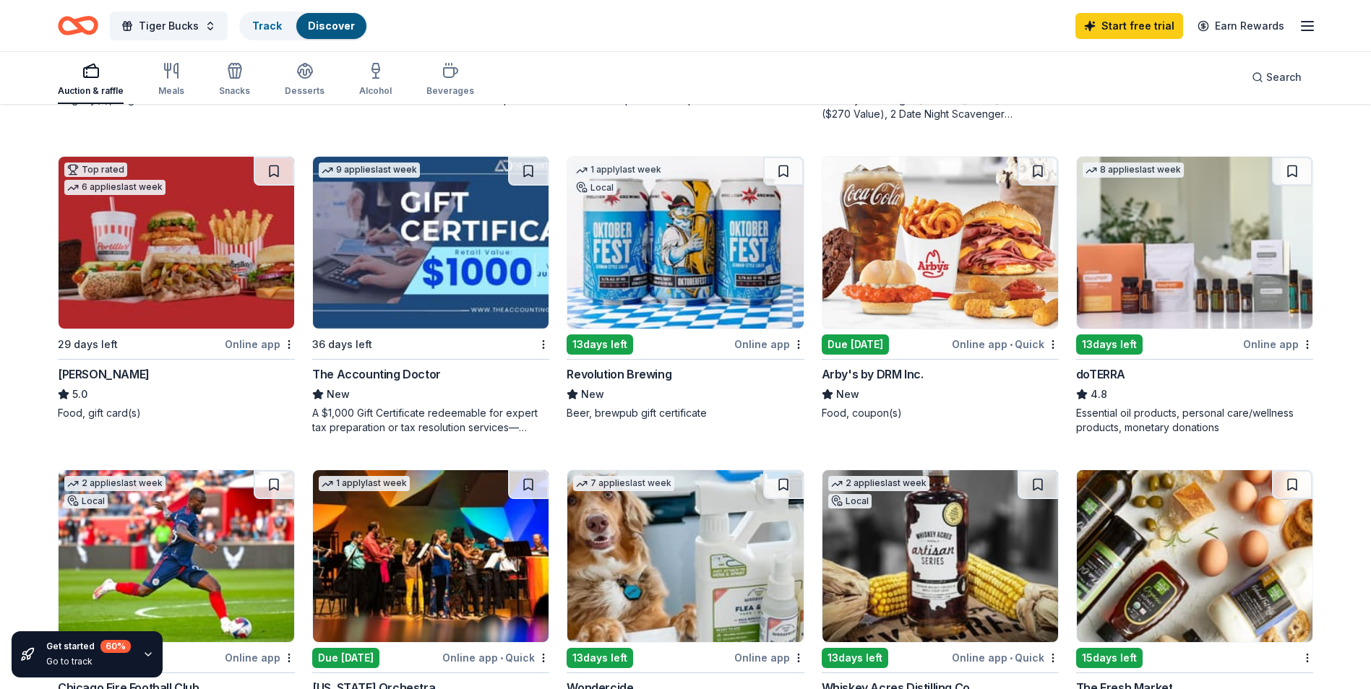
click at [95, 374] on div "Portillo's" at bounding box center [104, 374] width 92 height 17
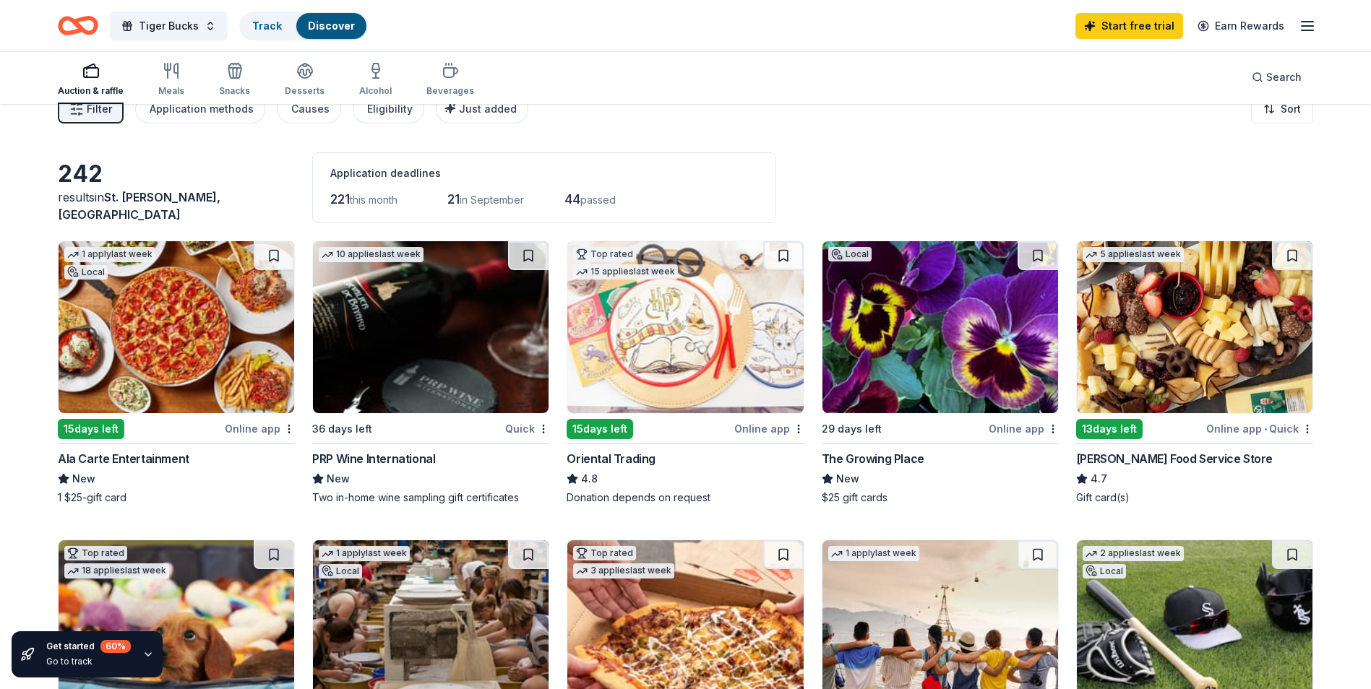
scroll to position [0, 0]
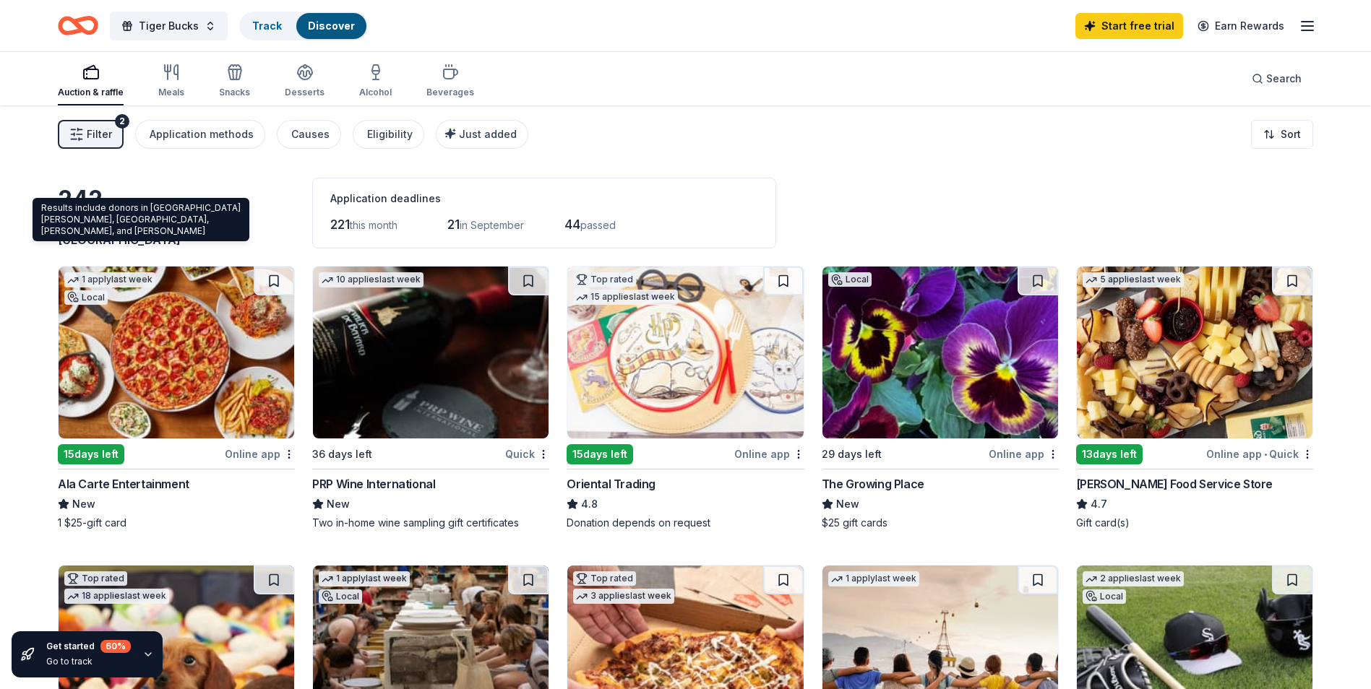
click at [132, 228] on div "Results include donors in St. Charles, Valley View, Wayne, and Wildrose Results…" at bounding box center [141, 219] width 217 height 43
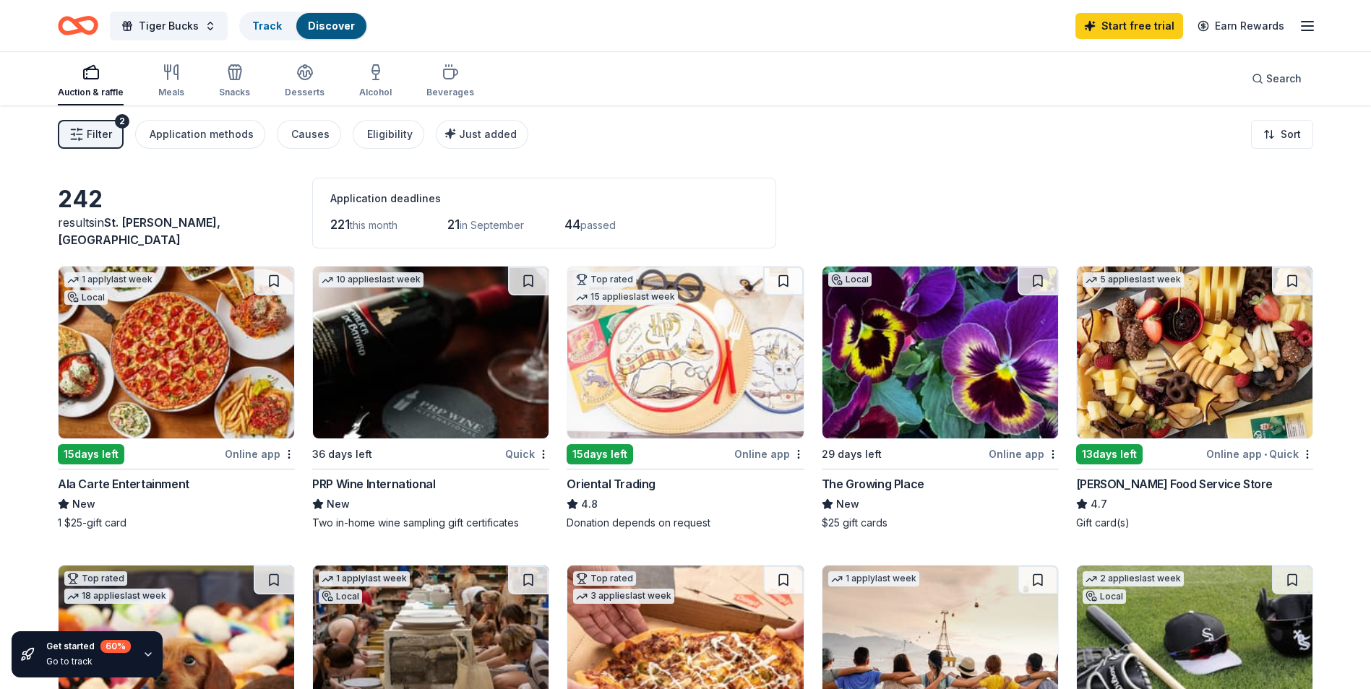
click at [387, 225] on span "this month" at bounding box center [374, 225] width 48 height 12
click at [449, 225] on div "221 this month 21 in September 44 passed" at bounding box center [544, 224] width 428 height 23
click at [665, 225] on div "221 this month 21 in September 44 passed" at bounding box center [544, 224] width 428 height 23
click at [171, 84] on div "Meals" at bounding box center [171, 81] width 26 height 35
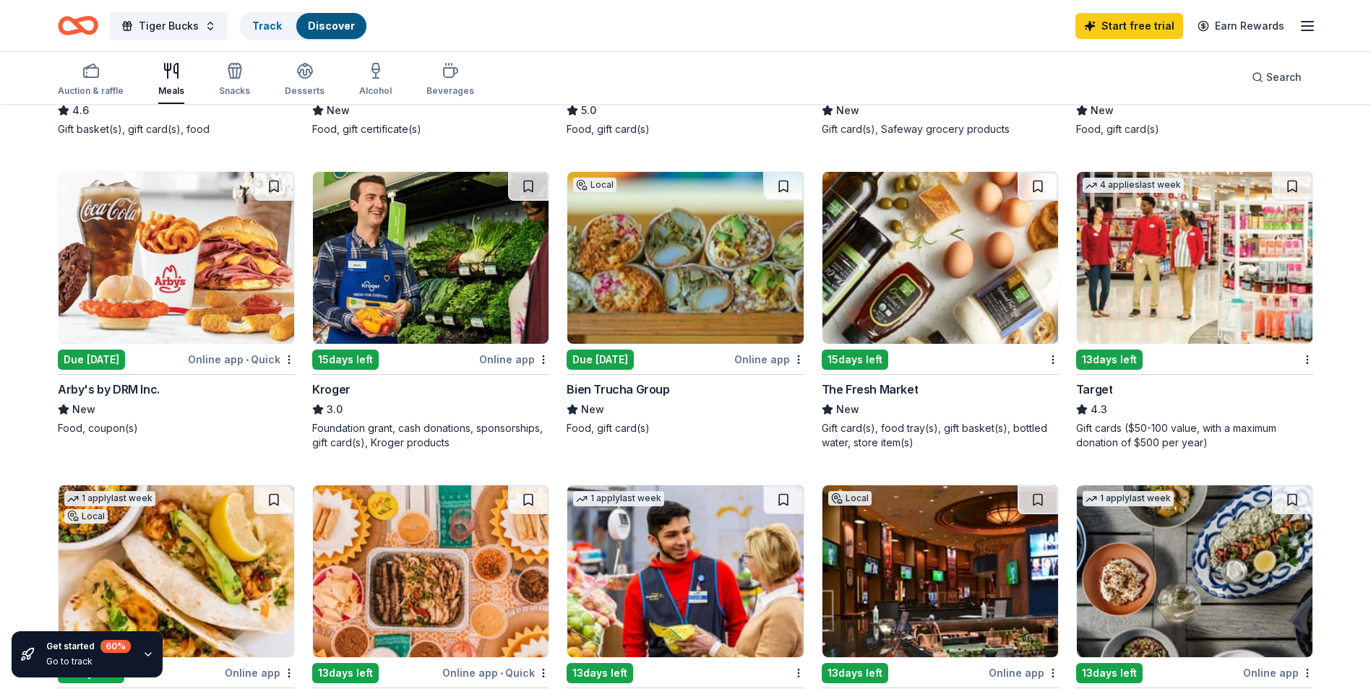
scroll to position [723, 0]
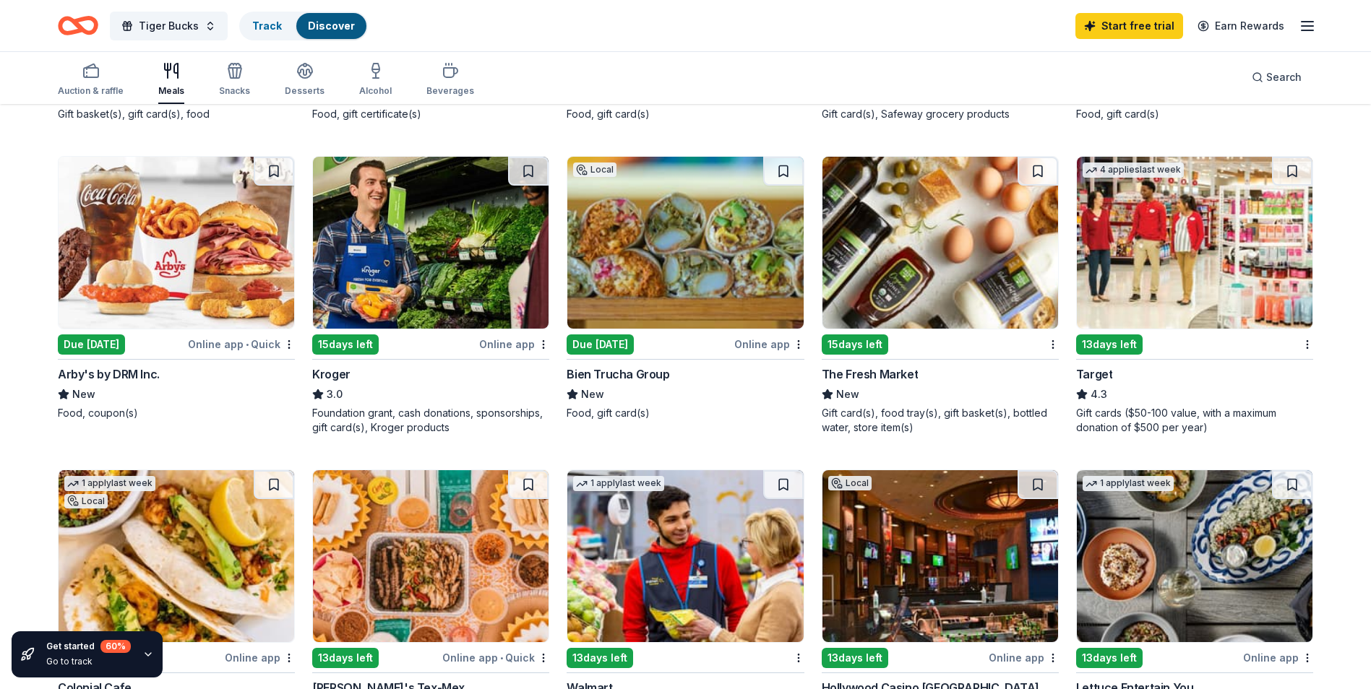
click at [647, 377] on div "Bien Trucha Group" at bounding box center [618, 374] width 103 height 17
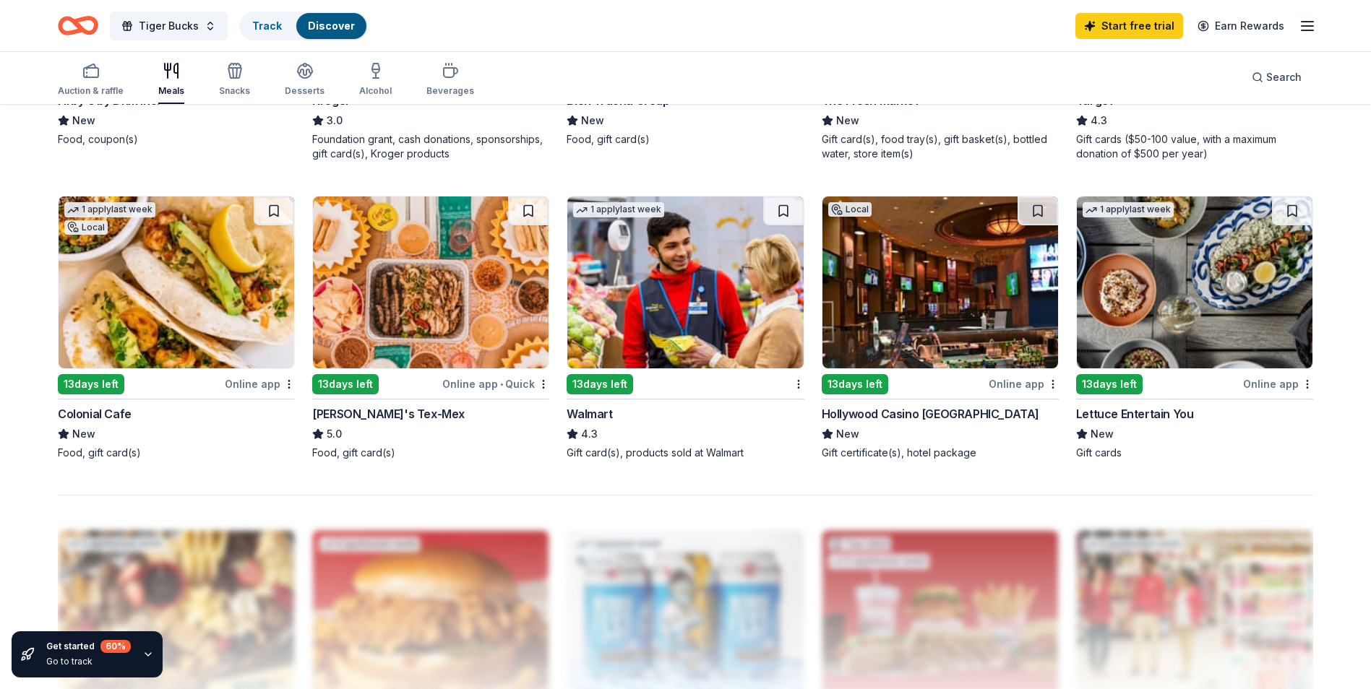
scroll to position [867, 0]
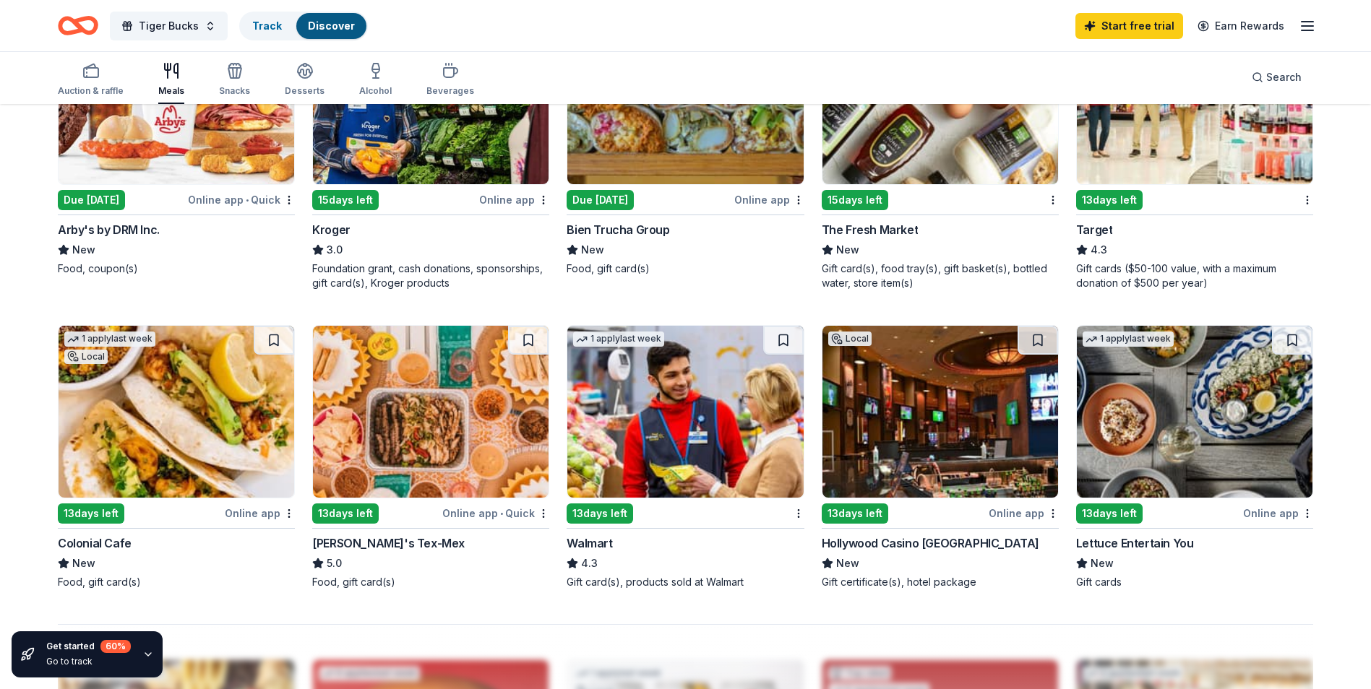
click at [1166, 542] on div "Lettuce Entertain You" at bounding box center [1135, 543] width 118 height 17
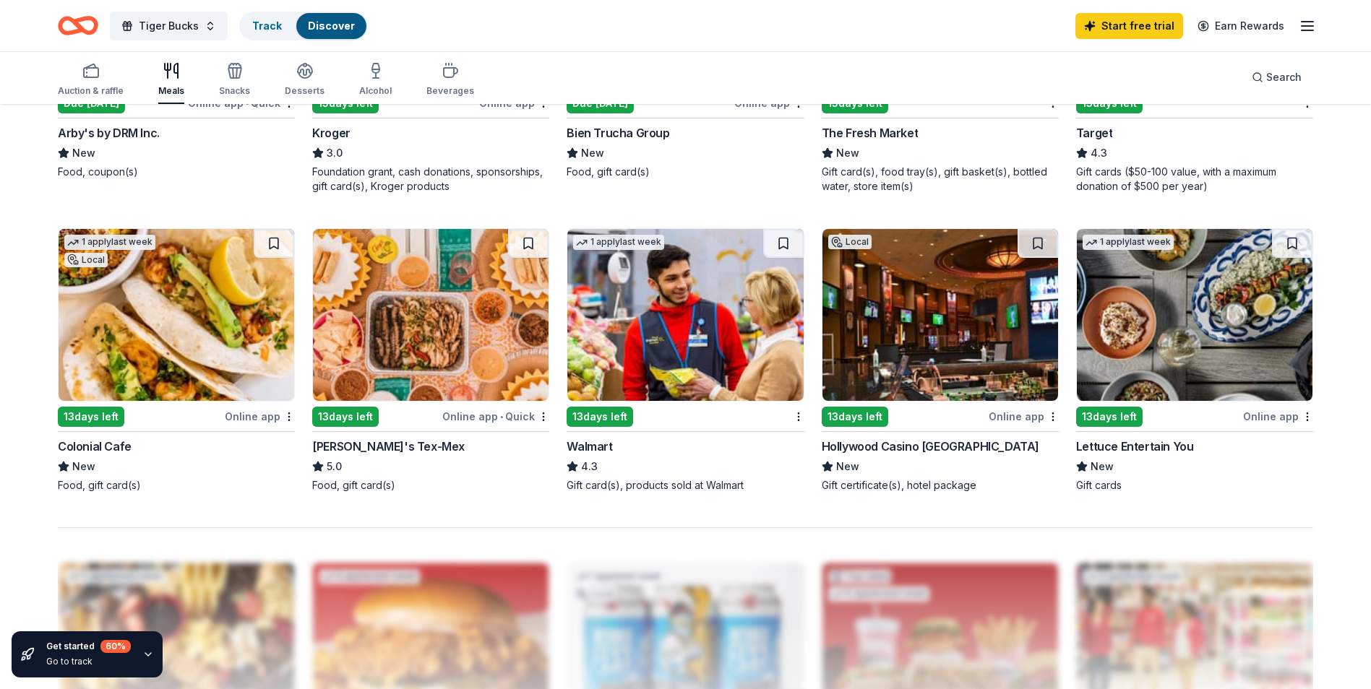
scroll to position [587, 0]
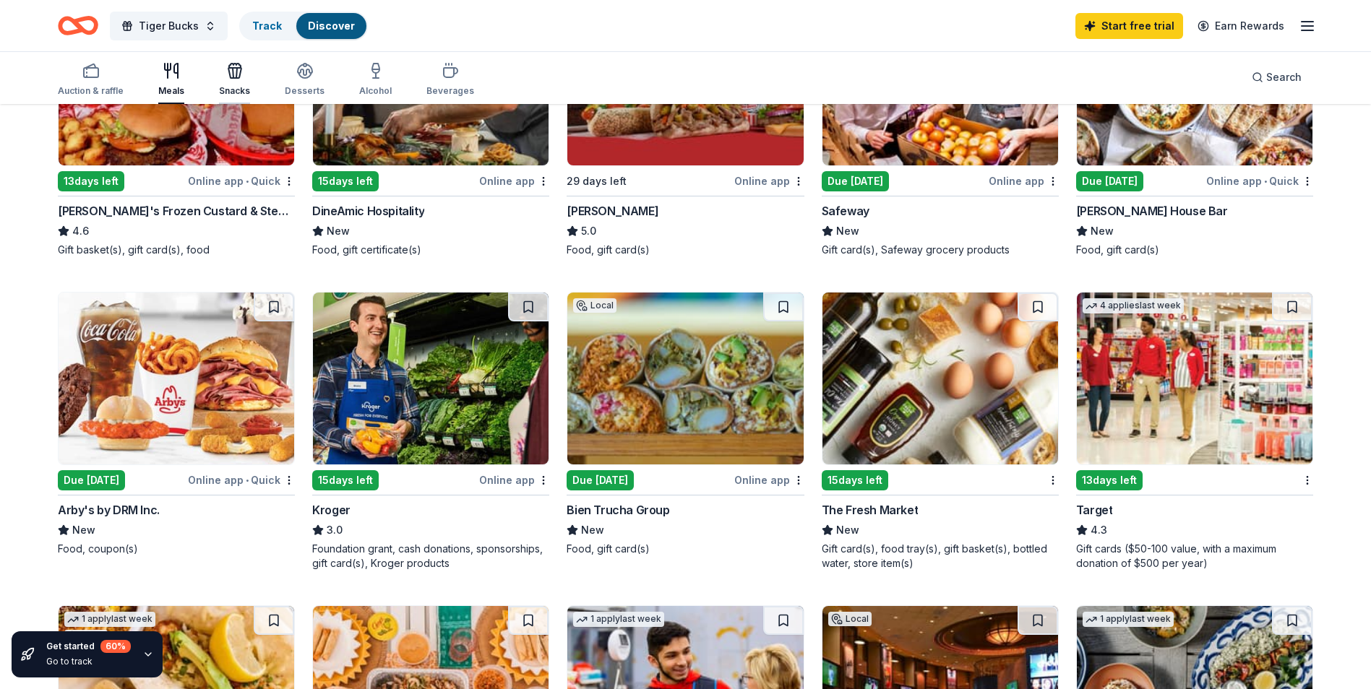
click at [219, 78] on div "button" at bounding box center [234, 70] width 31 height 17
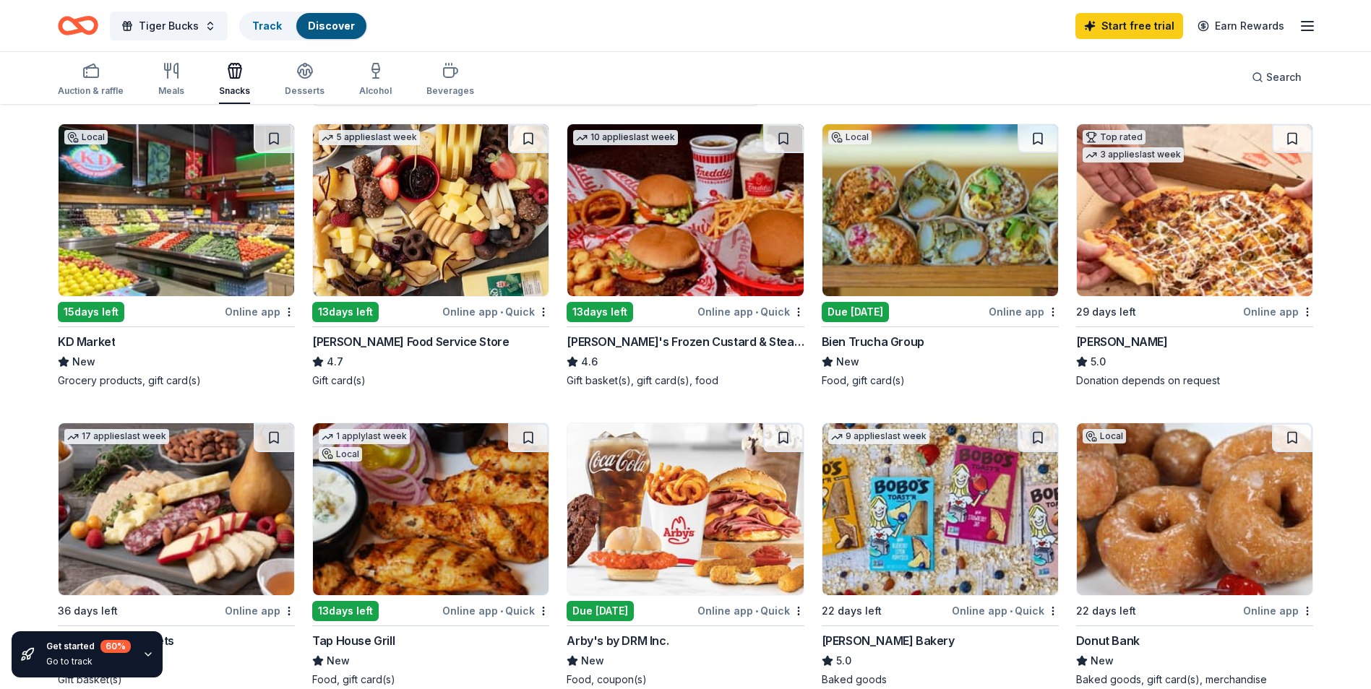
scroll to position [145, 0]
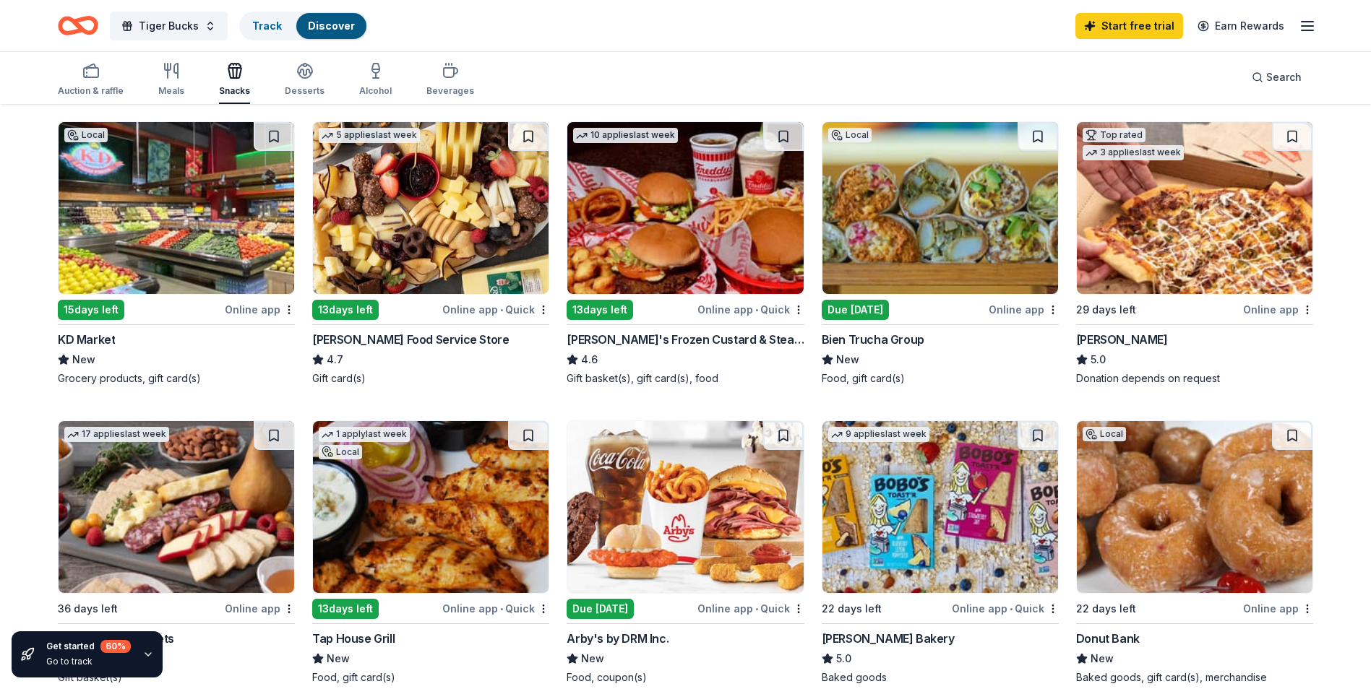
click at [444, 344] on div "[PERSON_NAME] Food Service Store" at bounding box center [410, 339] width 197 height 17
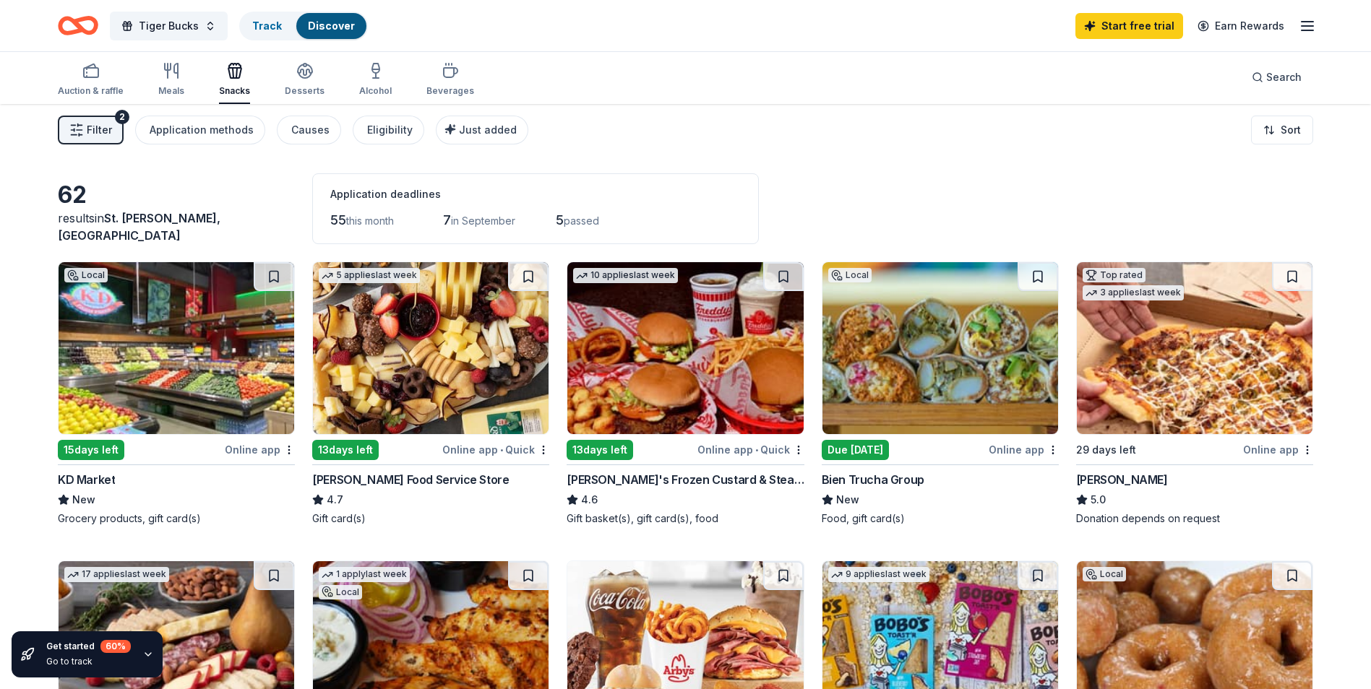
scroll to position [0, 0]
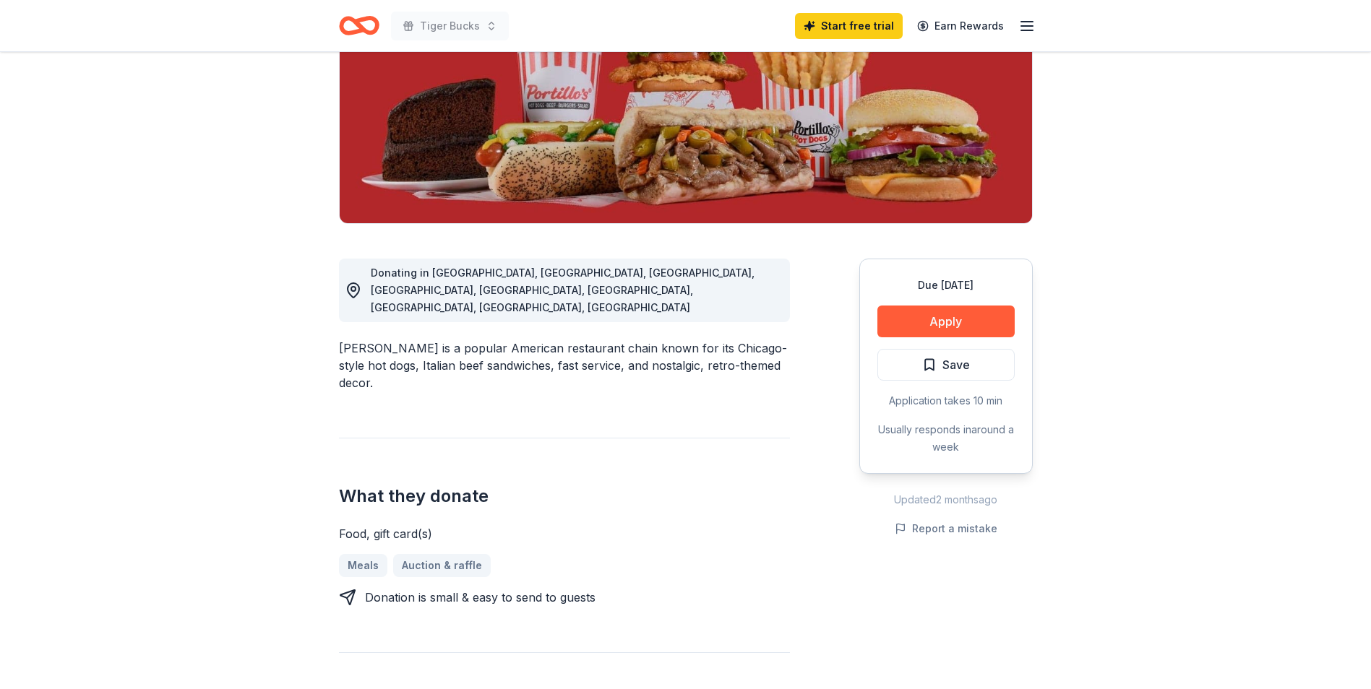
scroll to position [217, 0]
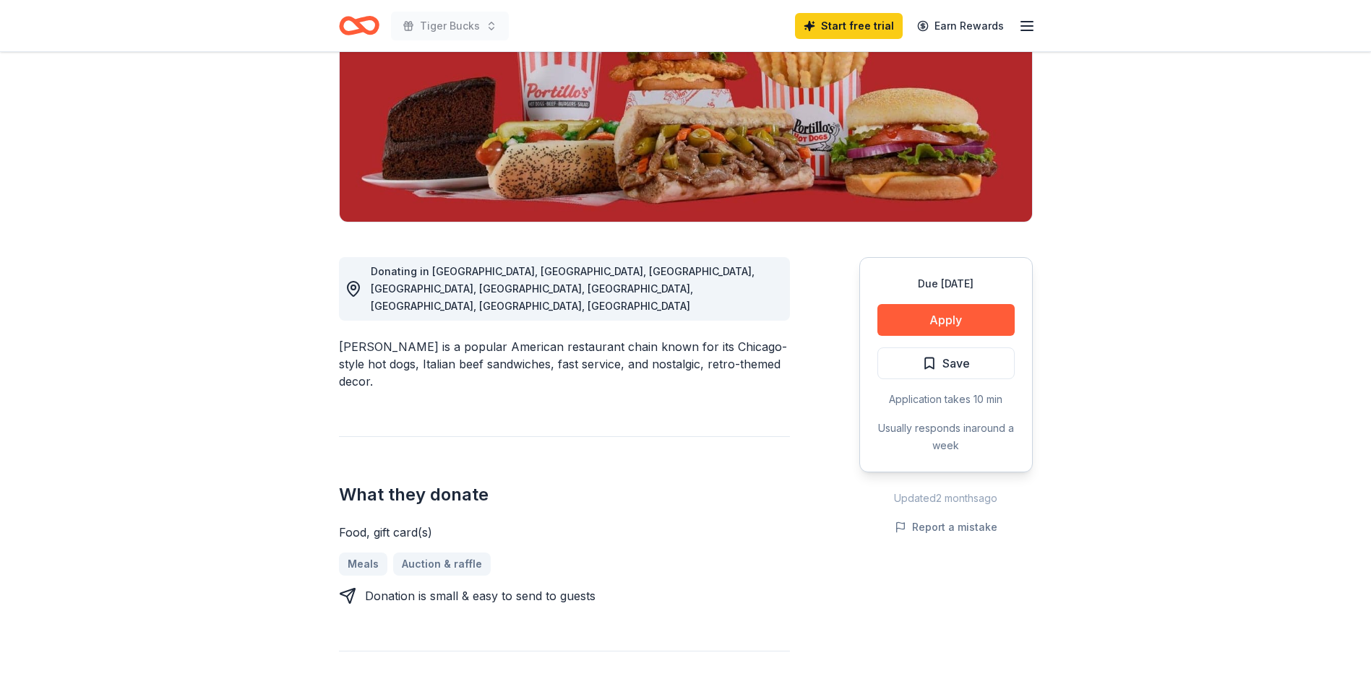
drag, startPoint x: 528, startPoint y: 544, endPoint x: 600, endPoint y: 545, distance: 72.3
click at [595, 587] on div "Donation is small & easy to send to guests" at bounding box center [564, 595] width 451 height 17
drag, startPoint x: 602, startPoint y: 545, endPoint x: 761, endPoint y: 465, distance: 178.1
click at [604, 587] on div "Donation is small & easy to send to guests" at bounding box center [564, 595] width 451 height 17
click at [944, 324] on button "Apply" at bounding box center [945, 320] width 137 height 32
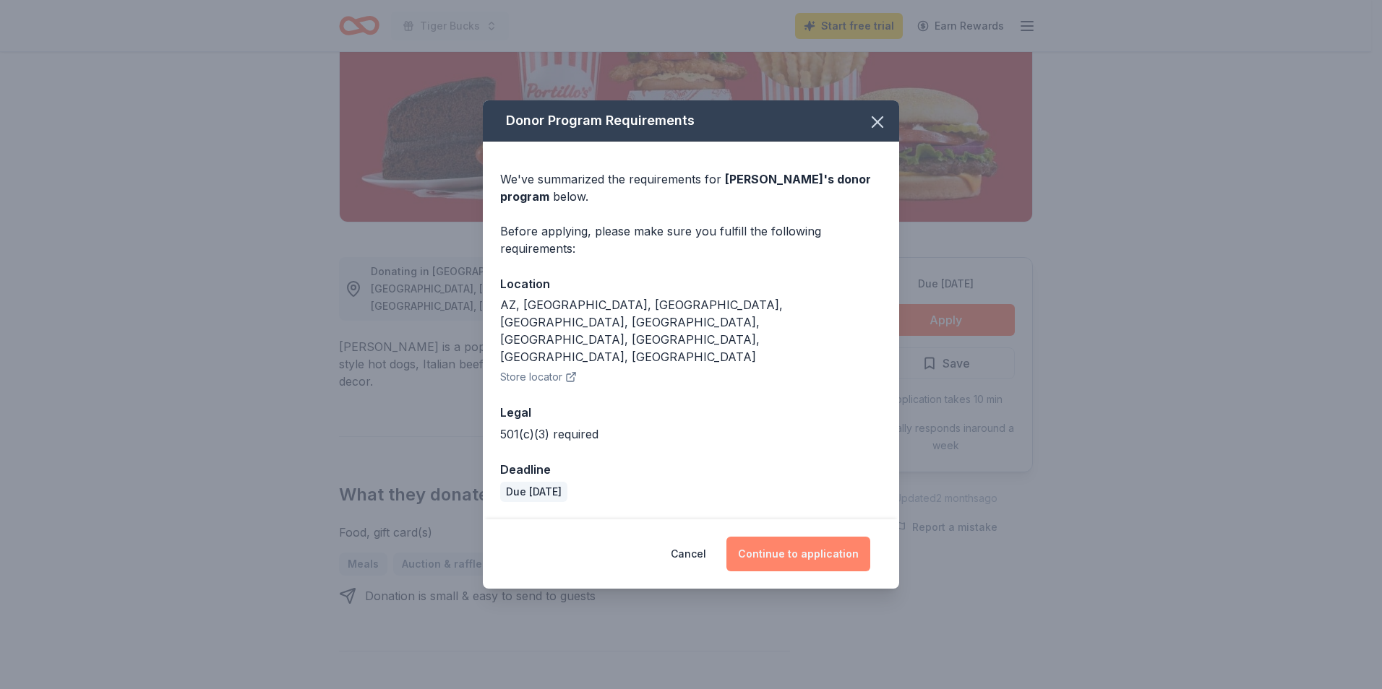
click at [754, 537] on button "Continue to application" at bounding box center [798, 554] width 144 height 35
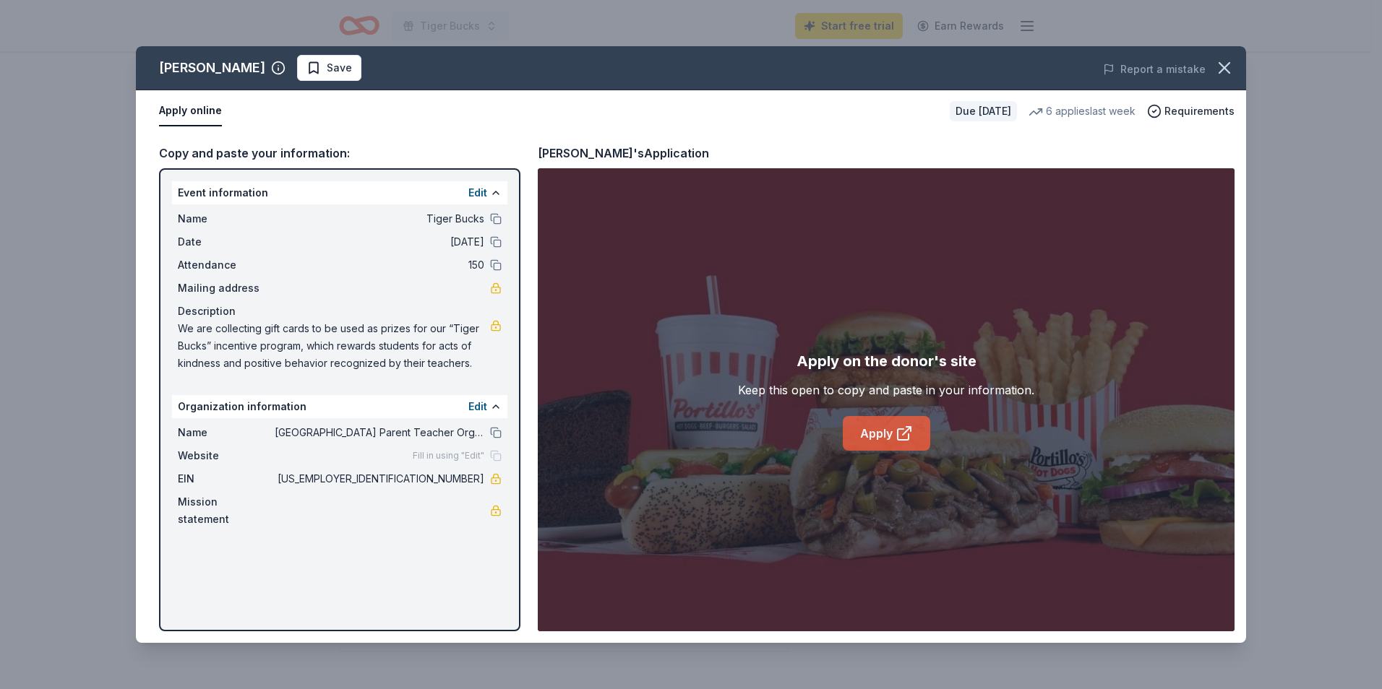
click at [866, 426] on link "Apply" at bounding box center [886, 433] width 87 height 35
click at [414, 88] on div "[PERSON_NAME] Save Report a mistake" at bounding box center [691, 68] width 1110 height 44
click at [1220, 66] on icon "button" at bounding box center [1224, 68] width 20 height 20
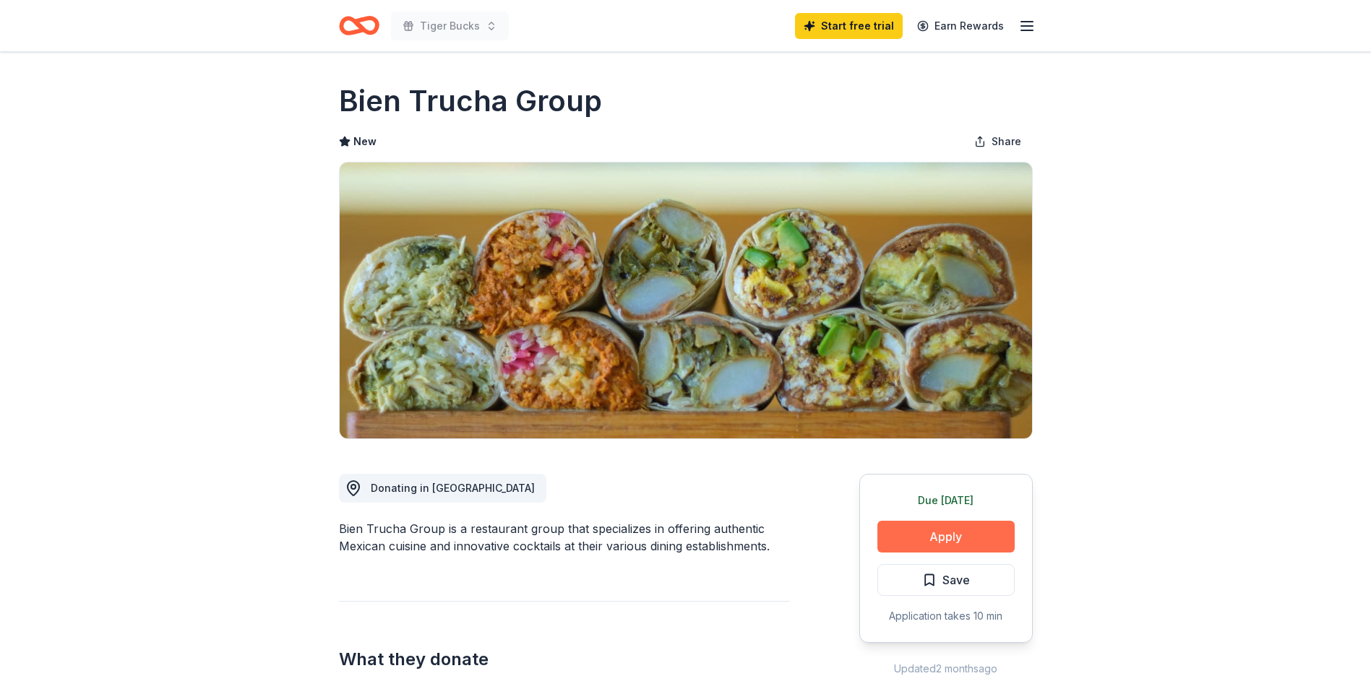
click at [960, 527] on button "Apply" at bounding box center [945, 537] width 137 height 32
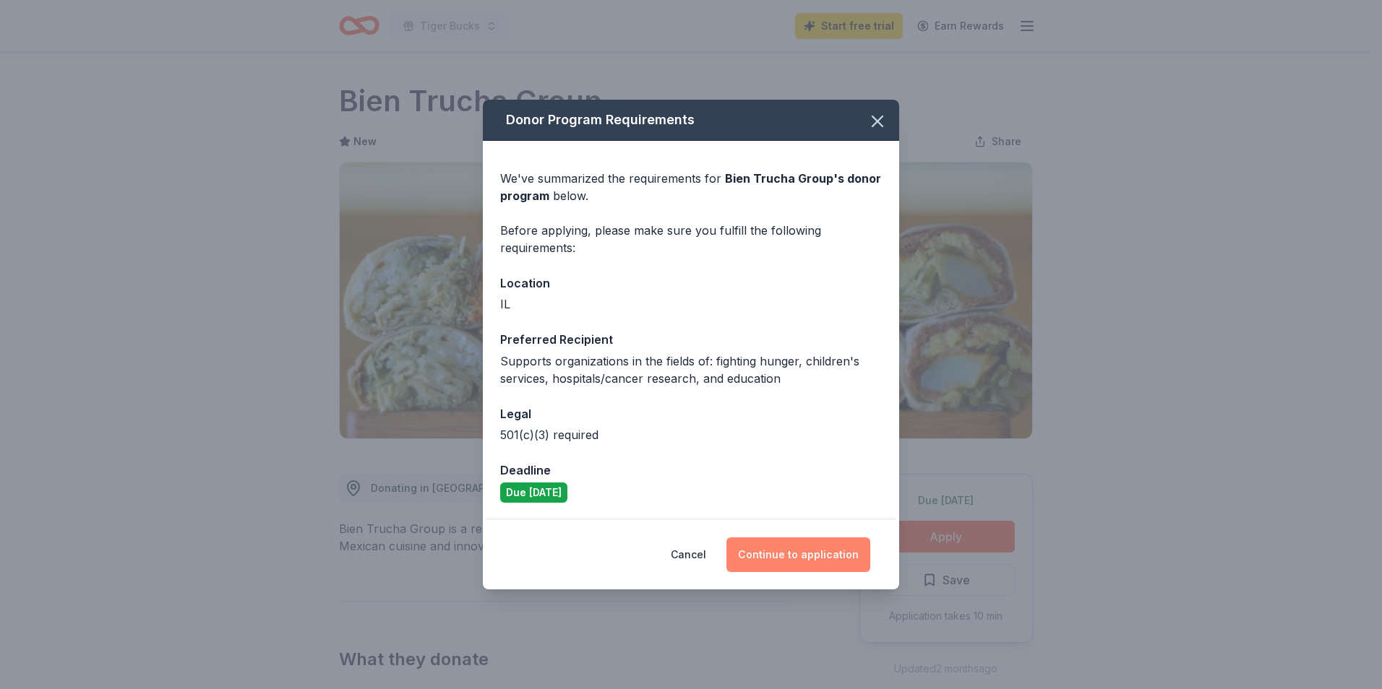
click at [807, 558] on button "Continue to application" at bounding box center [798, 555] width 144 height 35
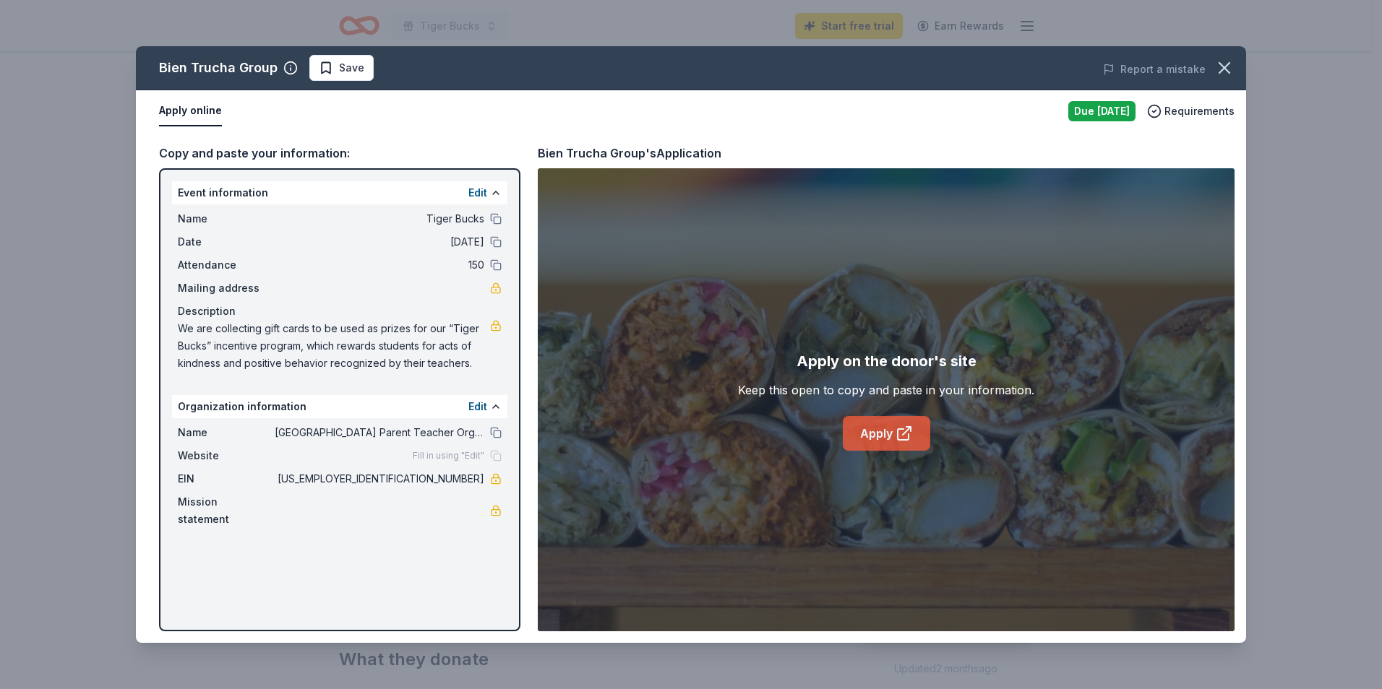
click at [882, 444] on link "Apply" at bounding box center [886, 433] width 87 height 35
click at [1212, 56] on button "button" at bounding box center [1224, 68] width 32 height 32
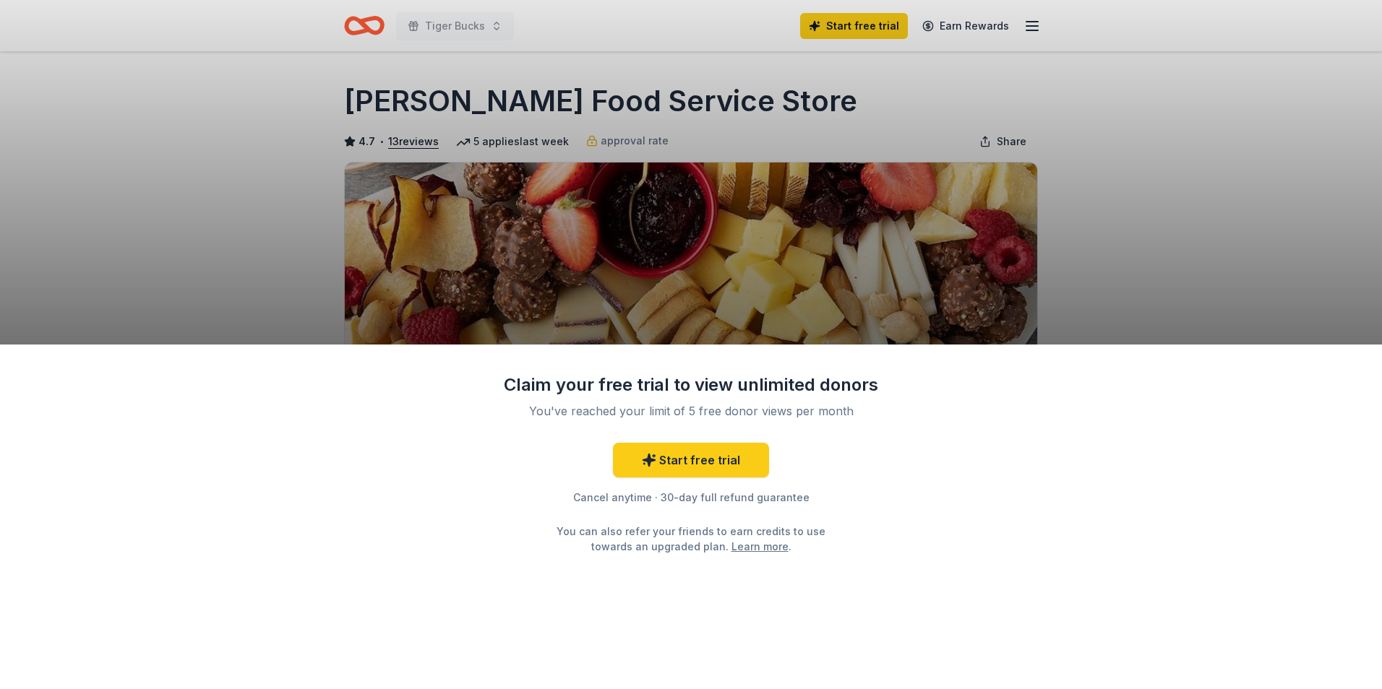
click at [685, 279] on div "Claim your free trial to view unlimited donors You've reached your limit of 5 f…" at bounding box center [691, 344] width 1382 height 689
